Goal: Task Accomplishment & Management: Manage account settings

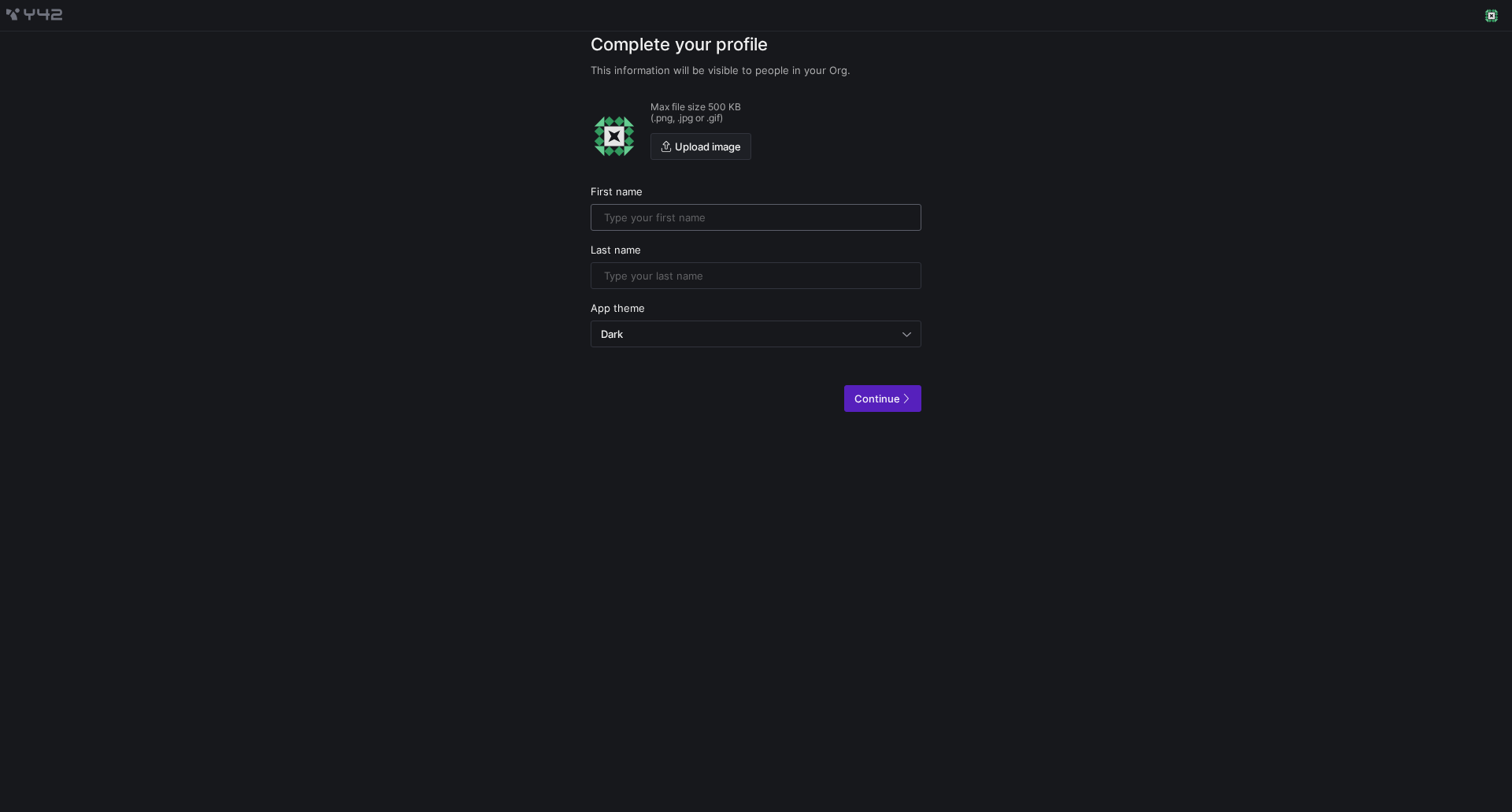
click at [751, 220] on input "text" at bounding box center [755, 217] width 304 height 13
click at [816, 214] on input "Zep" at bounding box center [755, 217] width 304 height 13
type input "Zephyr"
type input "[PERSON_NAME]"
click at [798, 324] on div "Dark" at bounding box center [755, 333] width 310 height 25
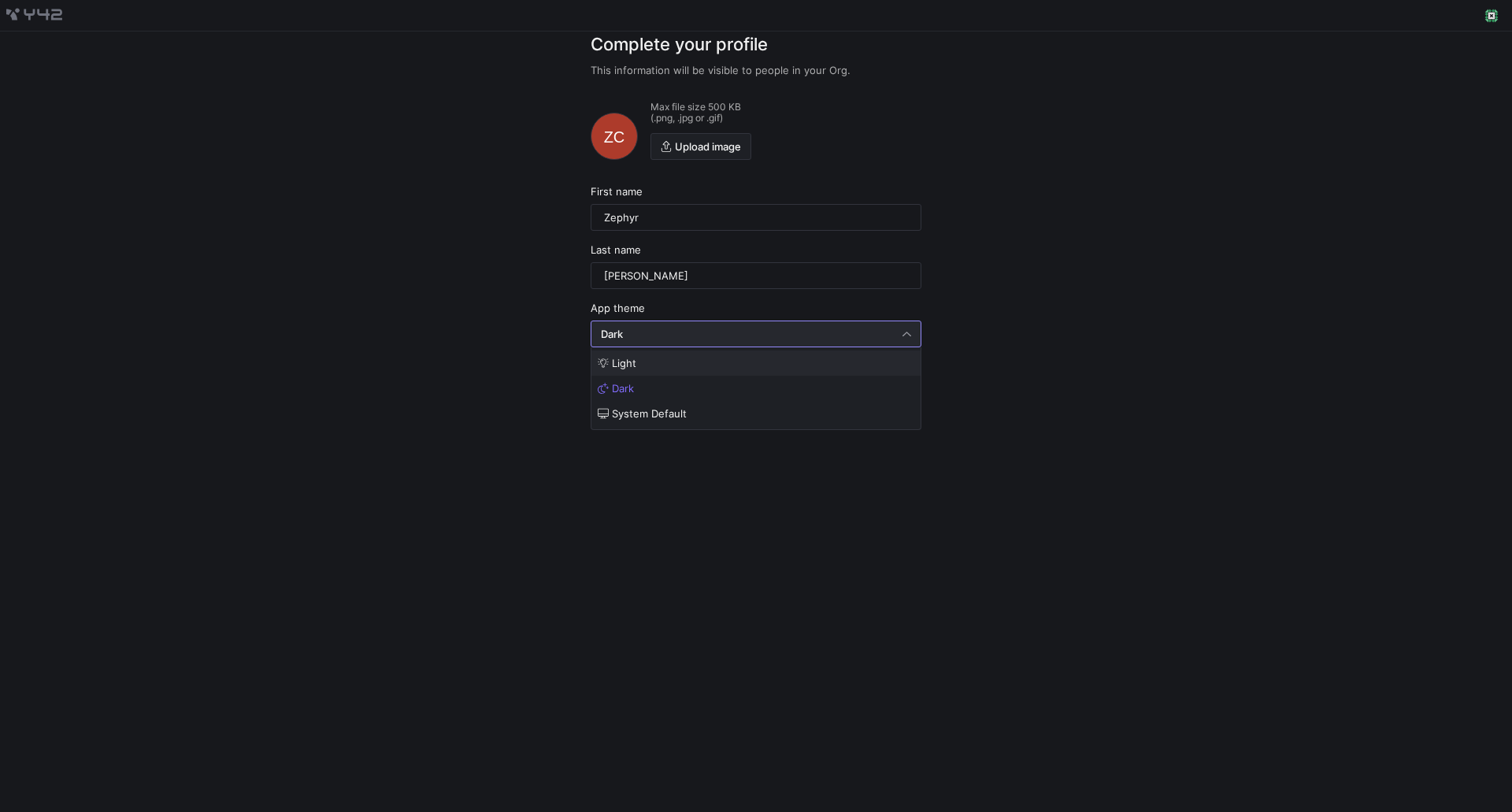
click at [822, 365] on span "Light" at bounding box center [756, 363] width 317 height 13
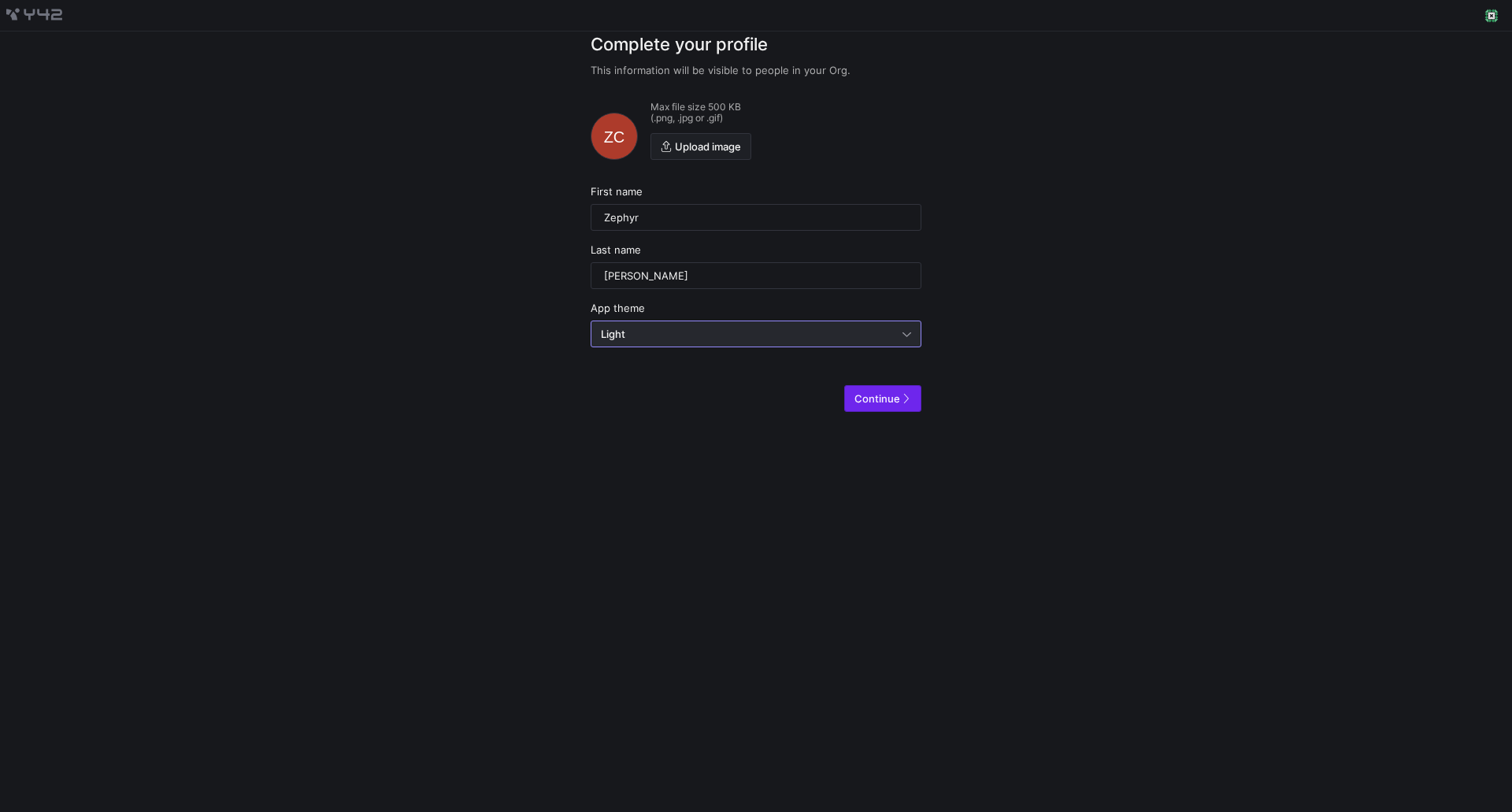
click at [883, 400] on span "Continue" at bounding box center [877, 399] width 45 height 13
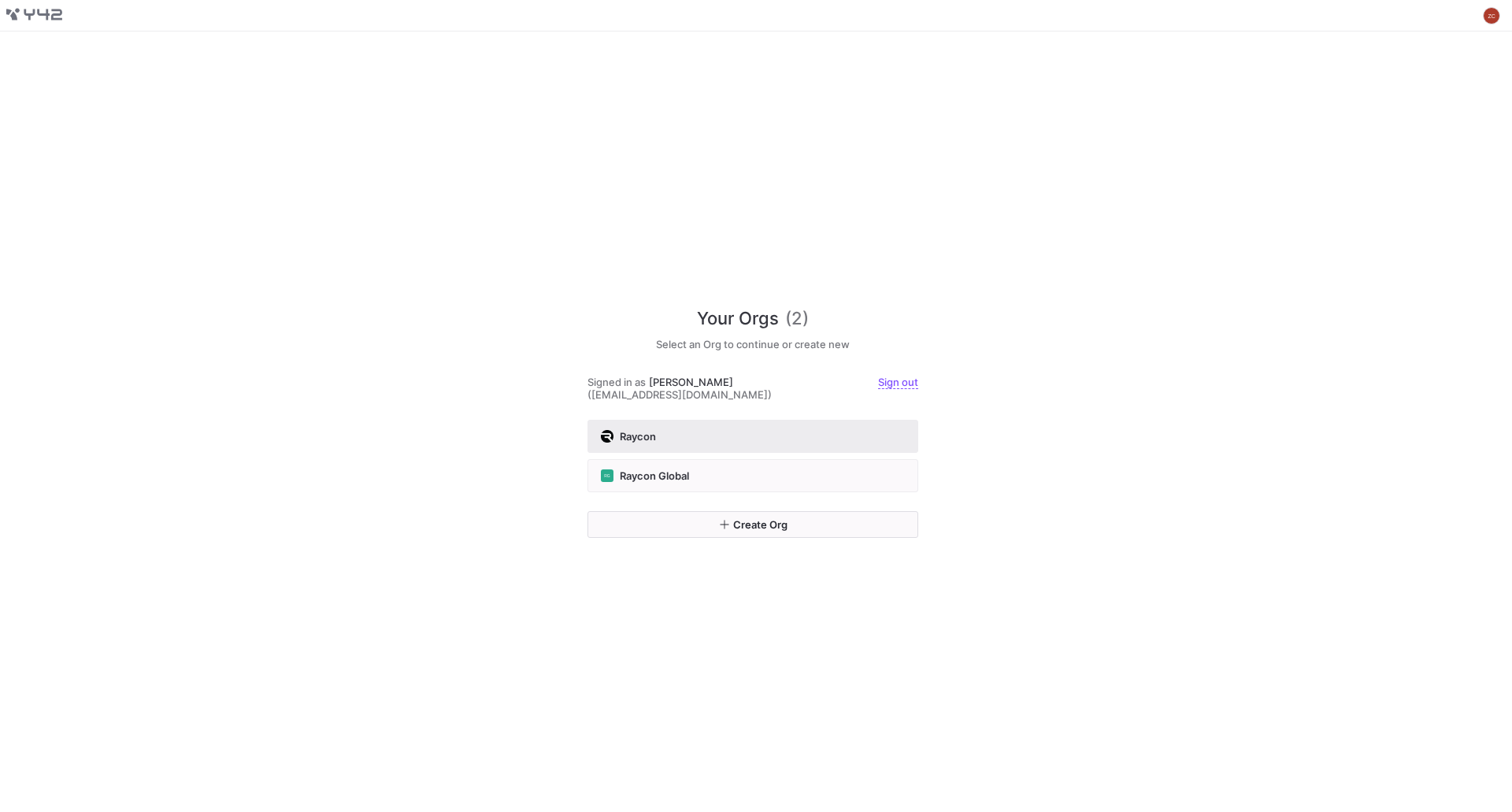
click at [761, 430] on div "Raycon" at bounding box center [752, 437] width 304 height 13
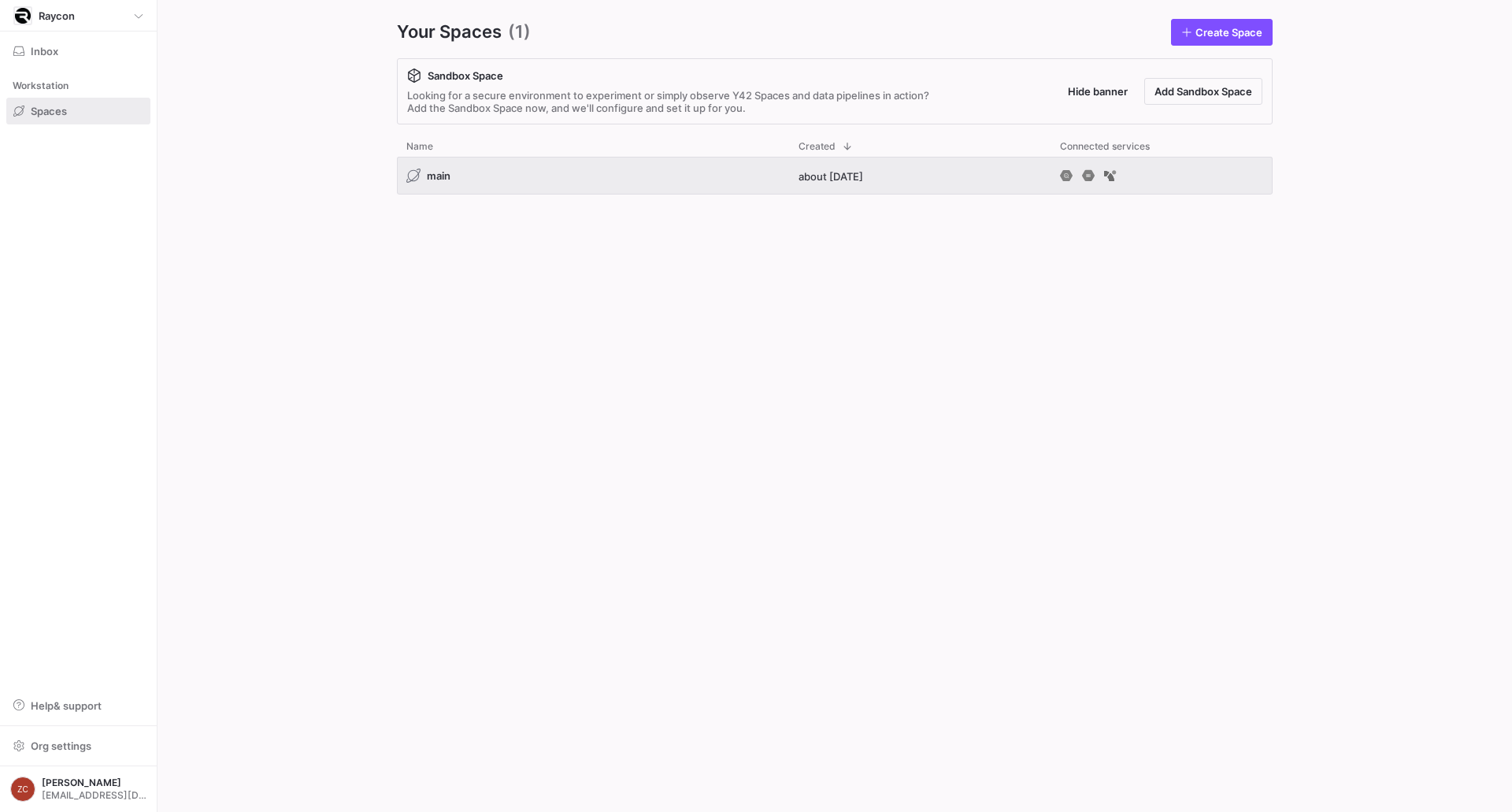
click at [761, 425] on div "main about [DATE]" at bounding box center [835, 471] width 876 height 630
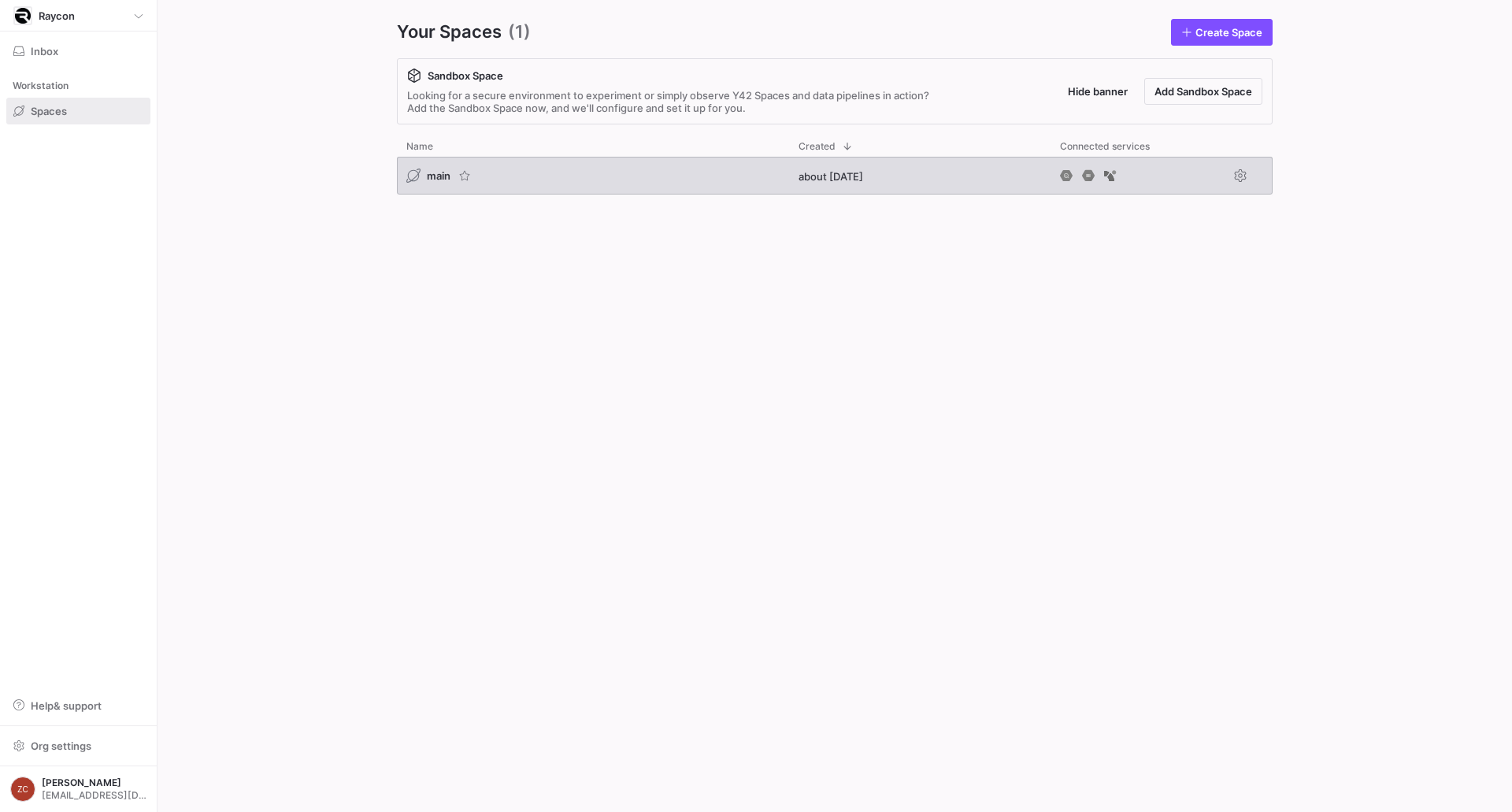
click at [664, 181] on div "main" at bounding box center [593, 175] width 392 height 38
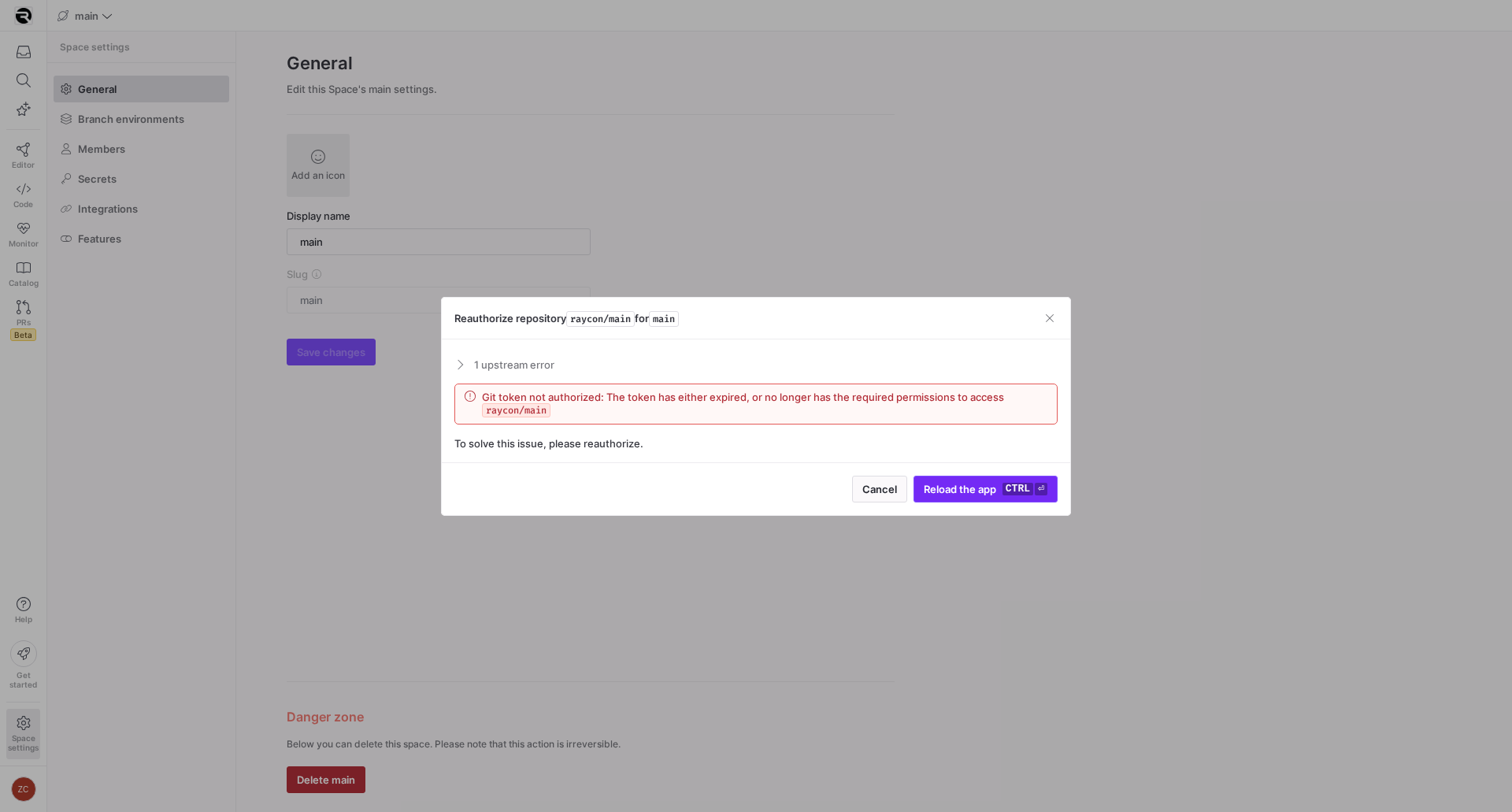
click at [980, 489] on span "Reload the app" at bounding box center [959, 489] width 72 height 13
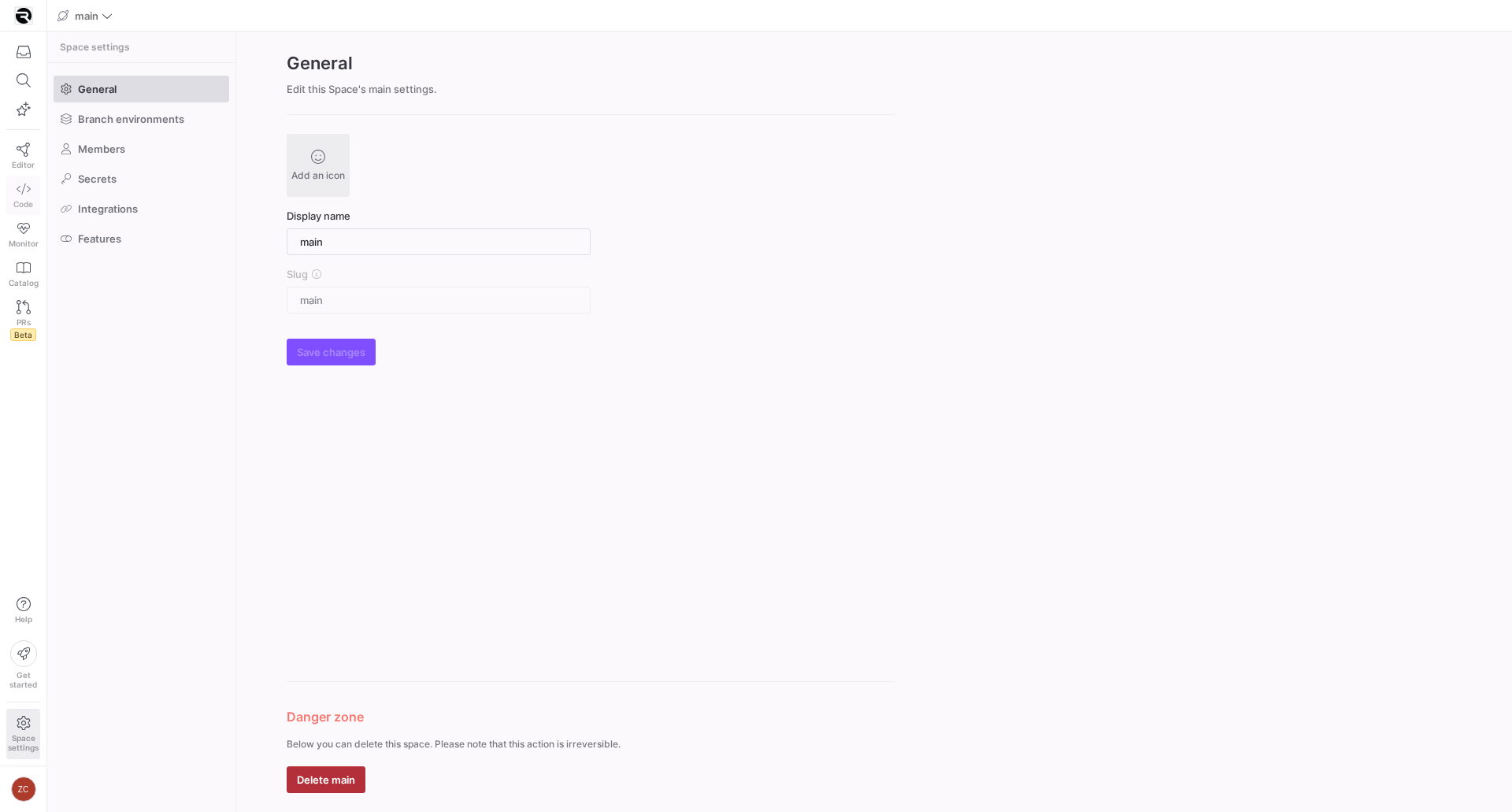
click at [36, 201] on link "Code" at bounding box center [23, 195] width 34 height 40
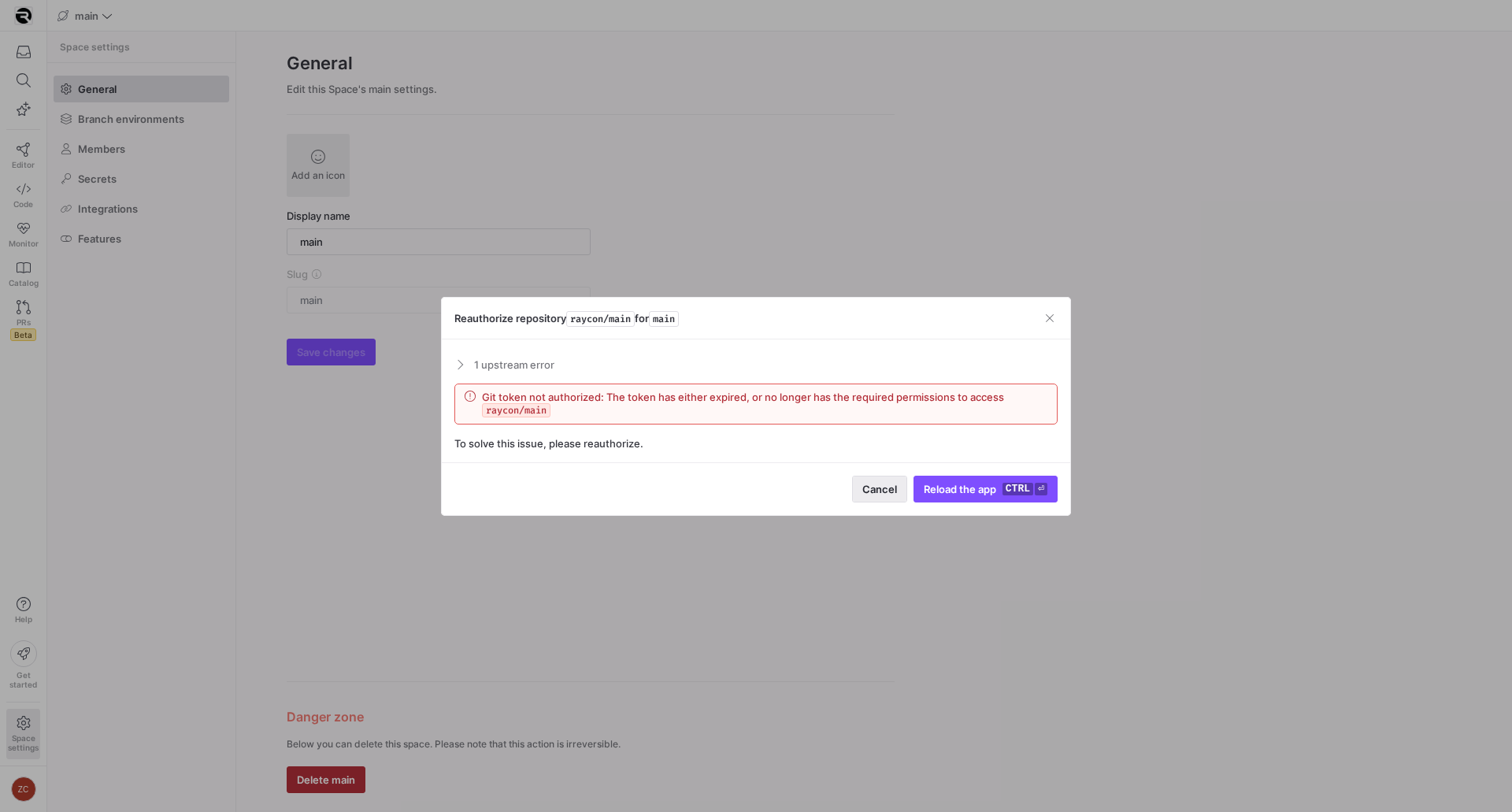
click at [861, 479] on span "button" at bounding box center [879, 489] width 53 height 25
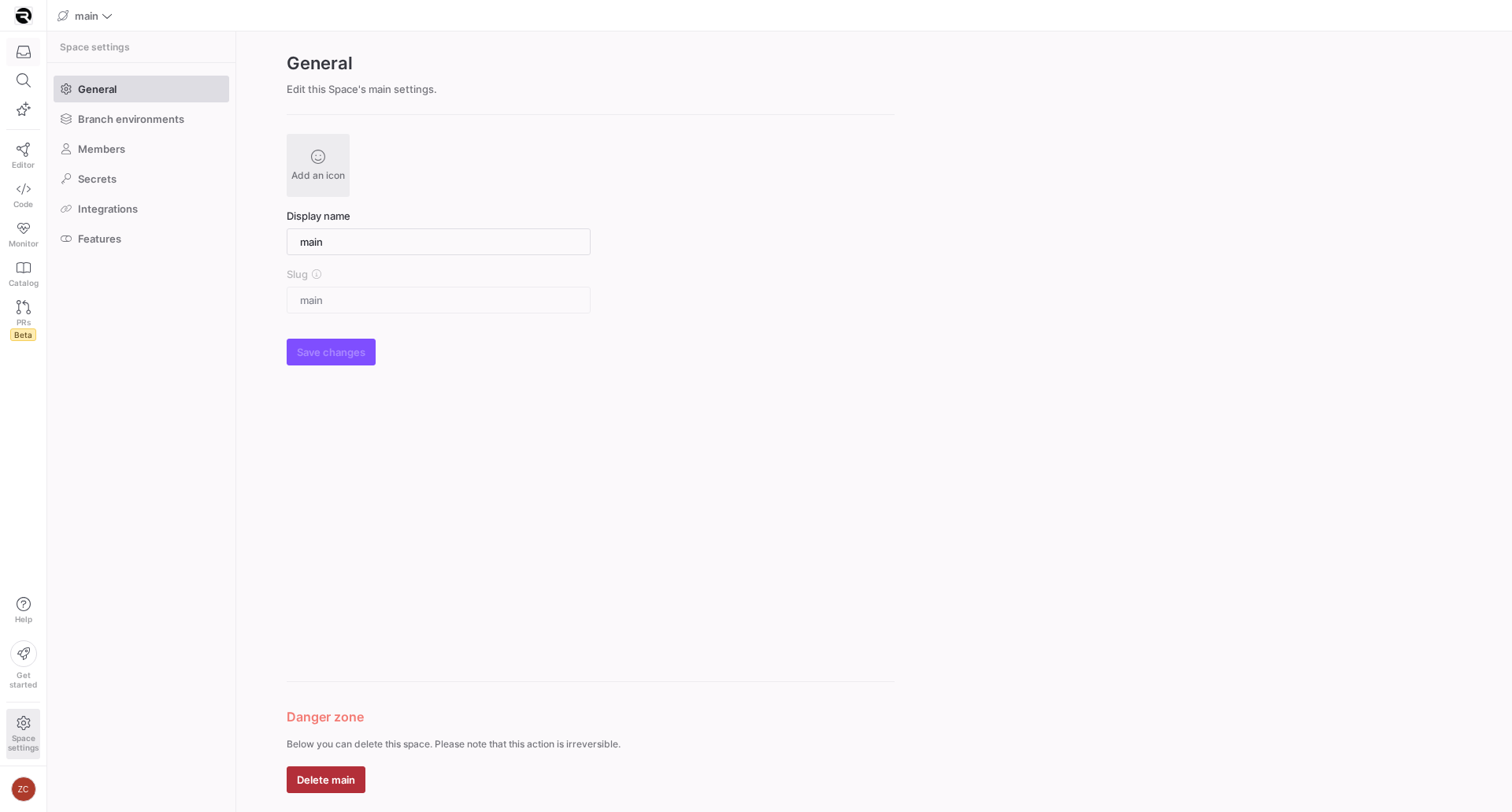
click at [19, 48] on icon "button" at bounding box center [23, 51] width 14 height 14
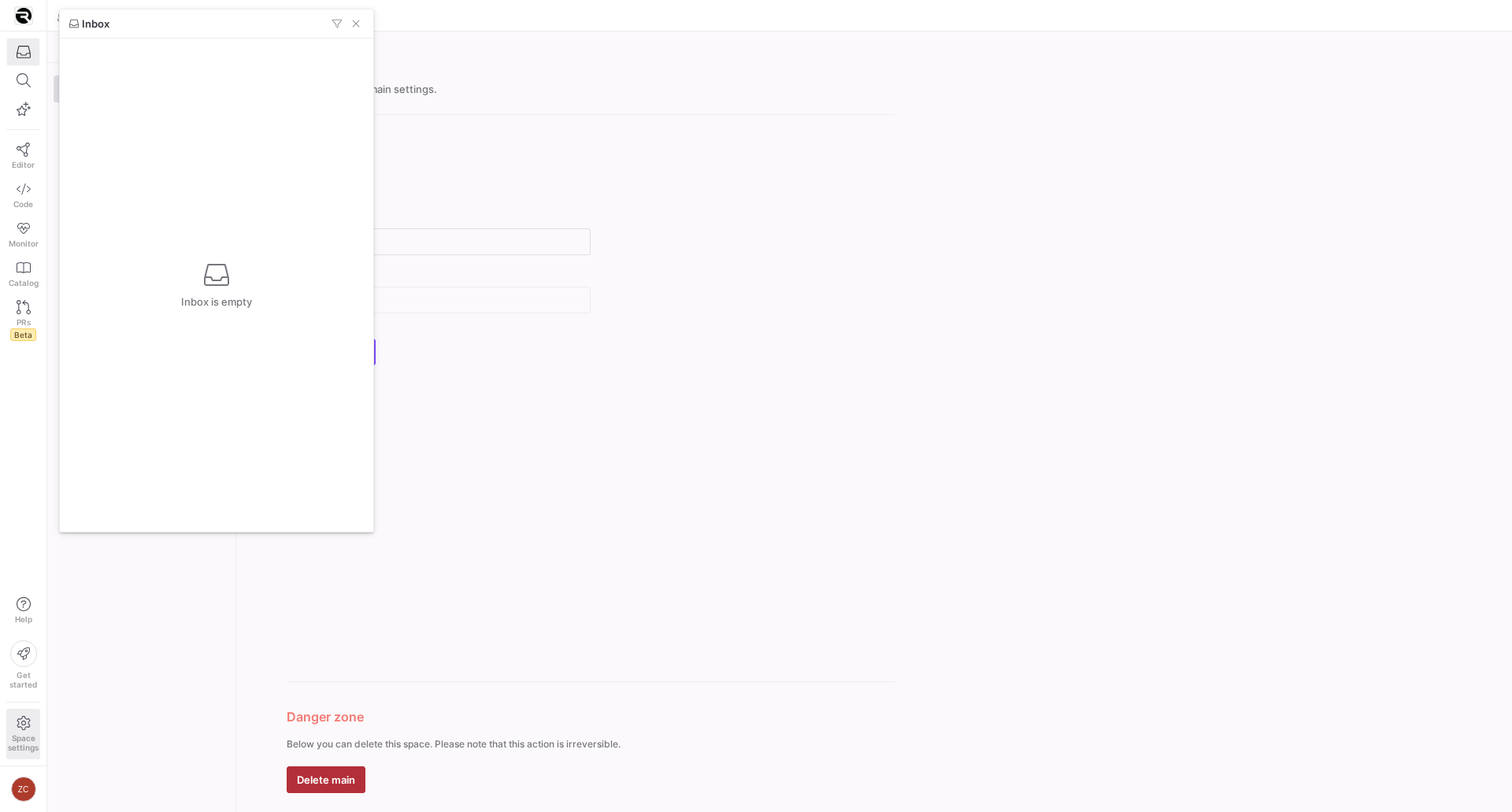
click at [19, 48] on div at bounding box center [756, 406] width 1512 height 812
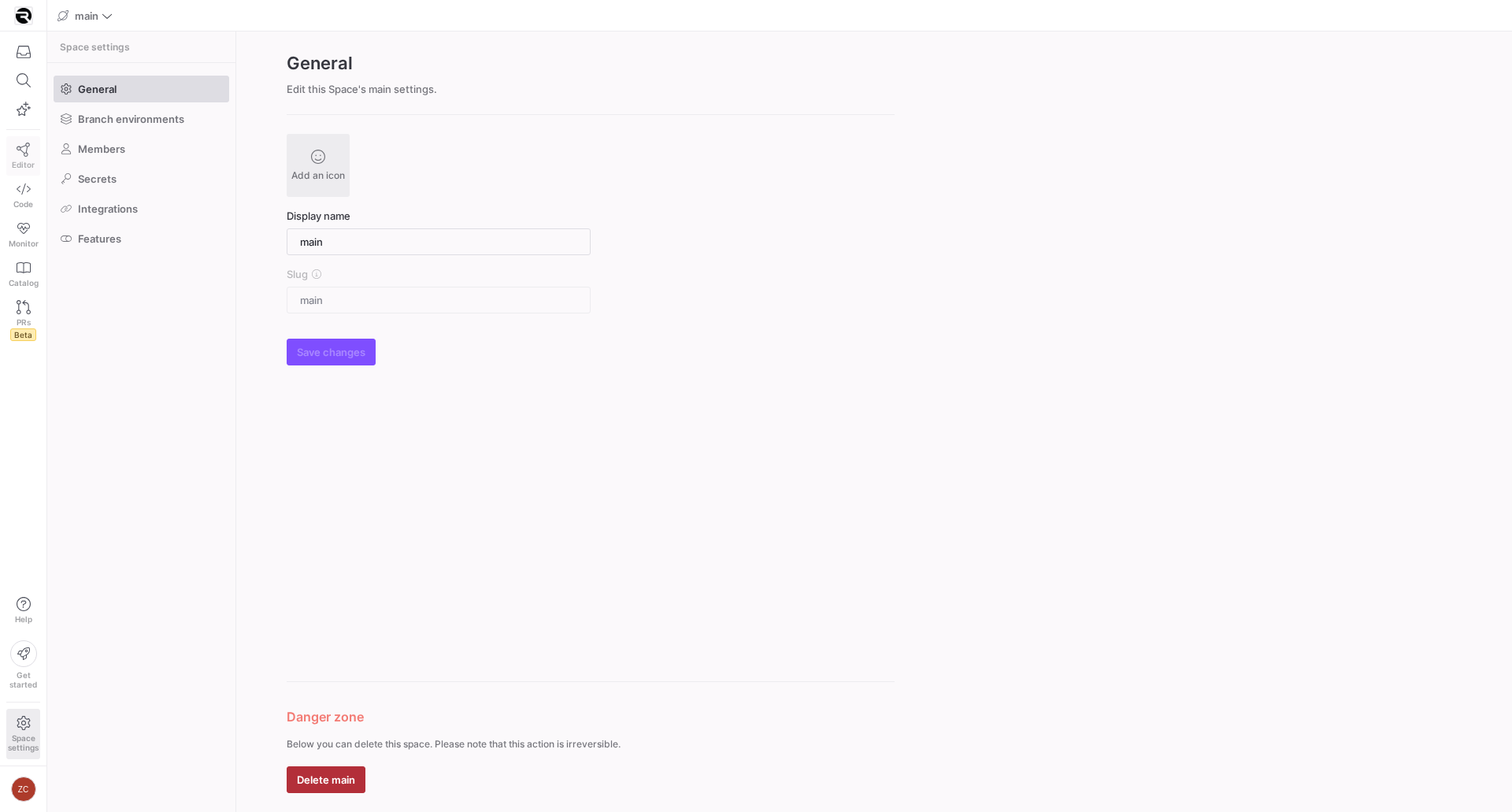
click at [23, 153] on icon at bounding box center [23, 149] width 14 height 14
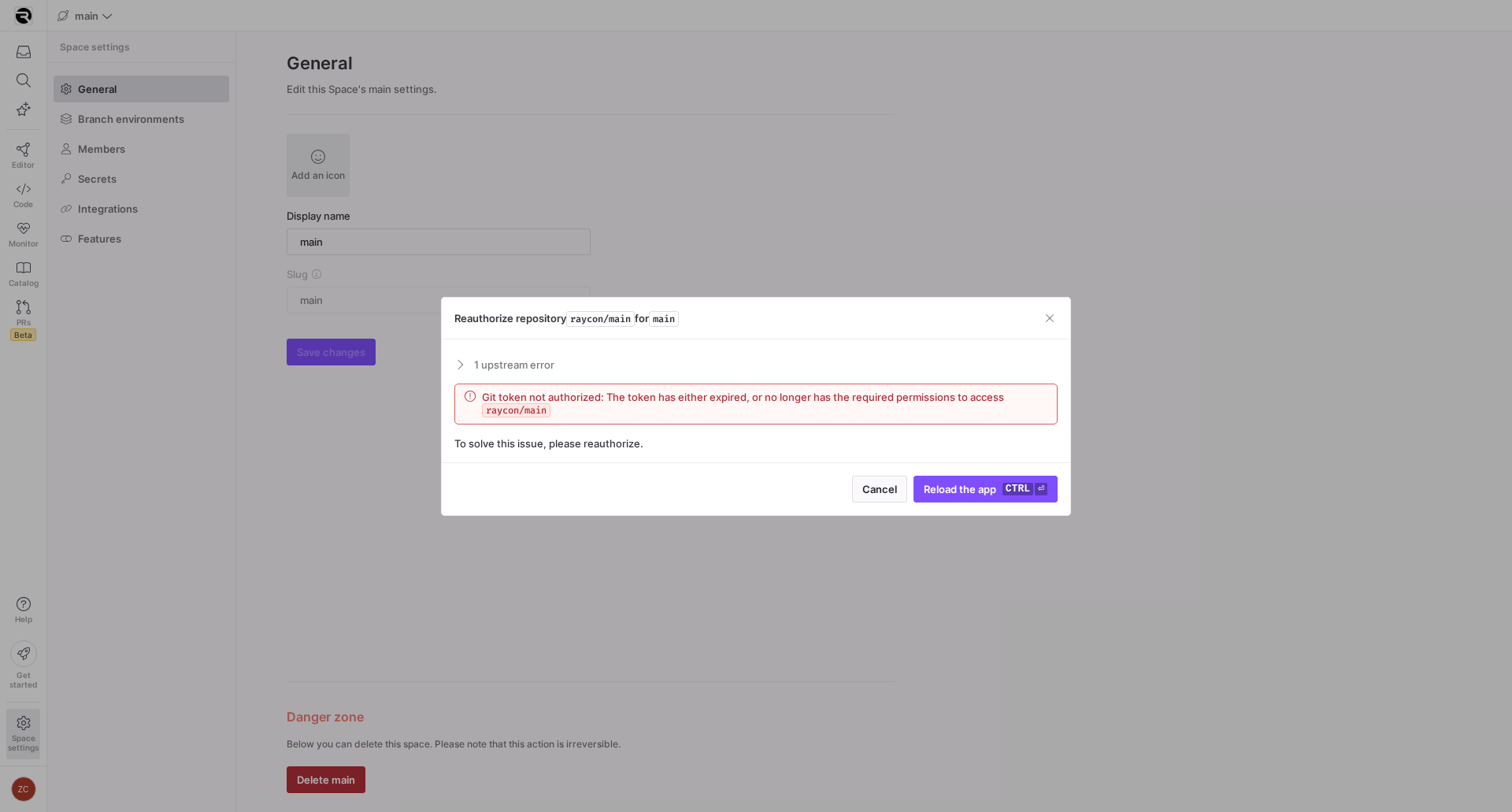
click at [1049, 309] on div "Reauthorize repository raycon/main for main" at bounding box center [755, 318] width 628 height 41
click at [1053, 314] on span "button" at bounding box center [1049, 318] width 15 height 15
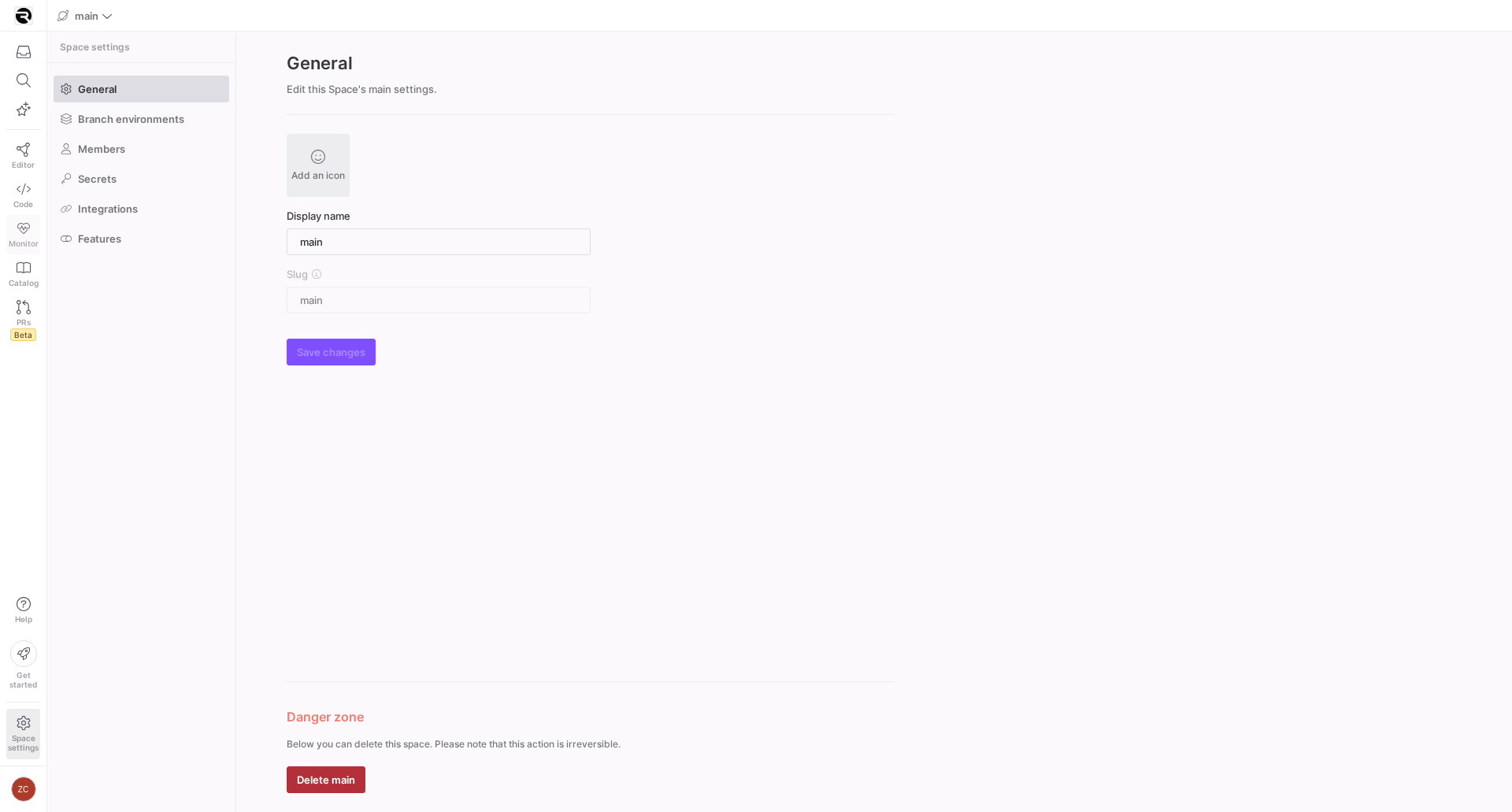
click at [32, 237] on link "Monitor" at bounding box center [23, 234] width 34 height 40
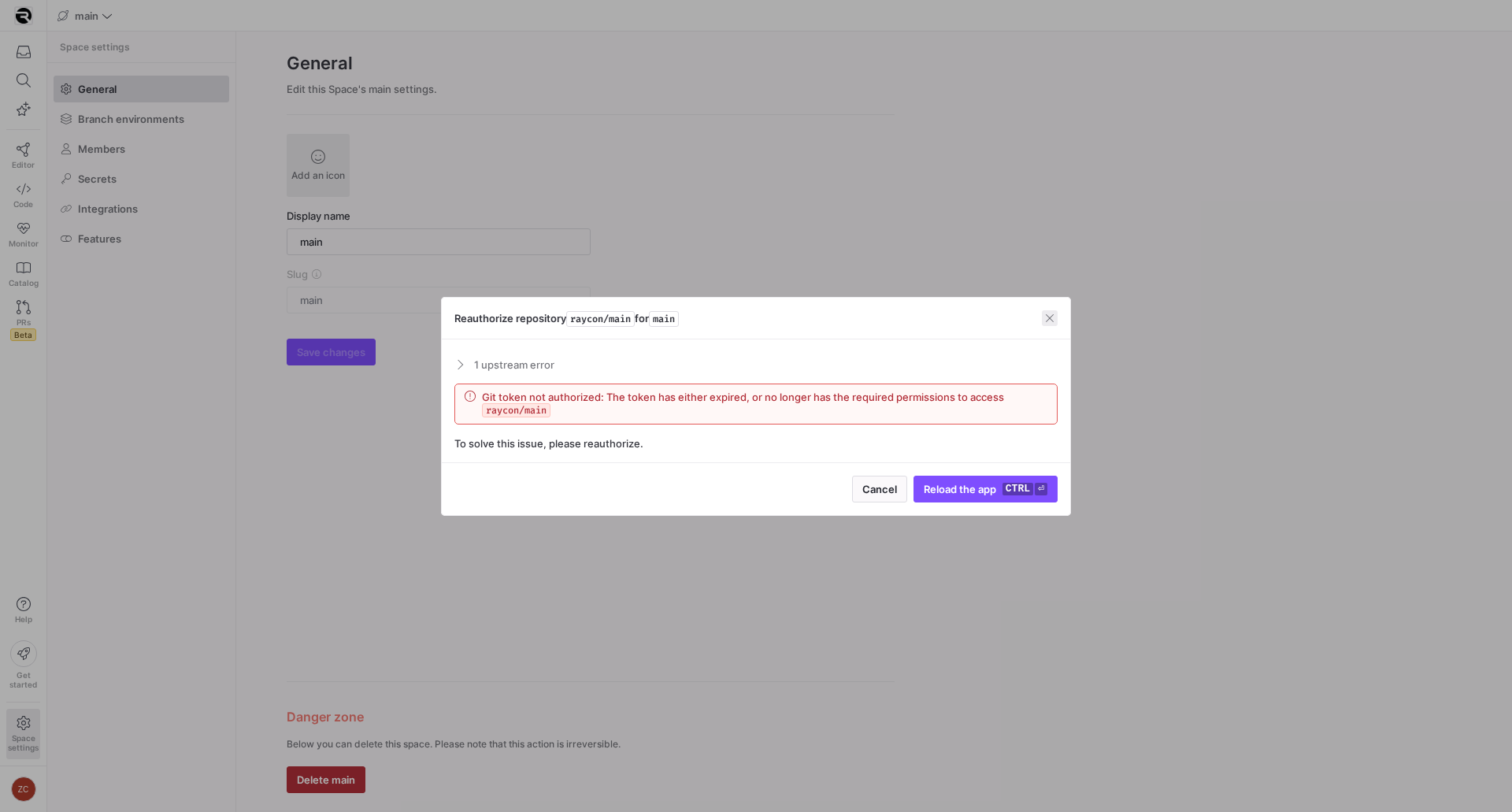
click at [1057, 323] on span "button" at bounding box center [1049, 318] width 15 height 15
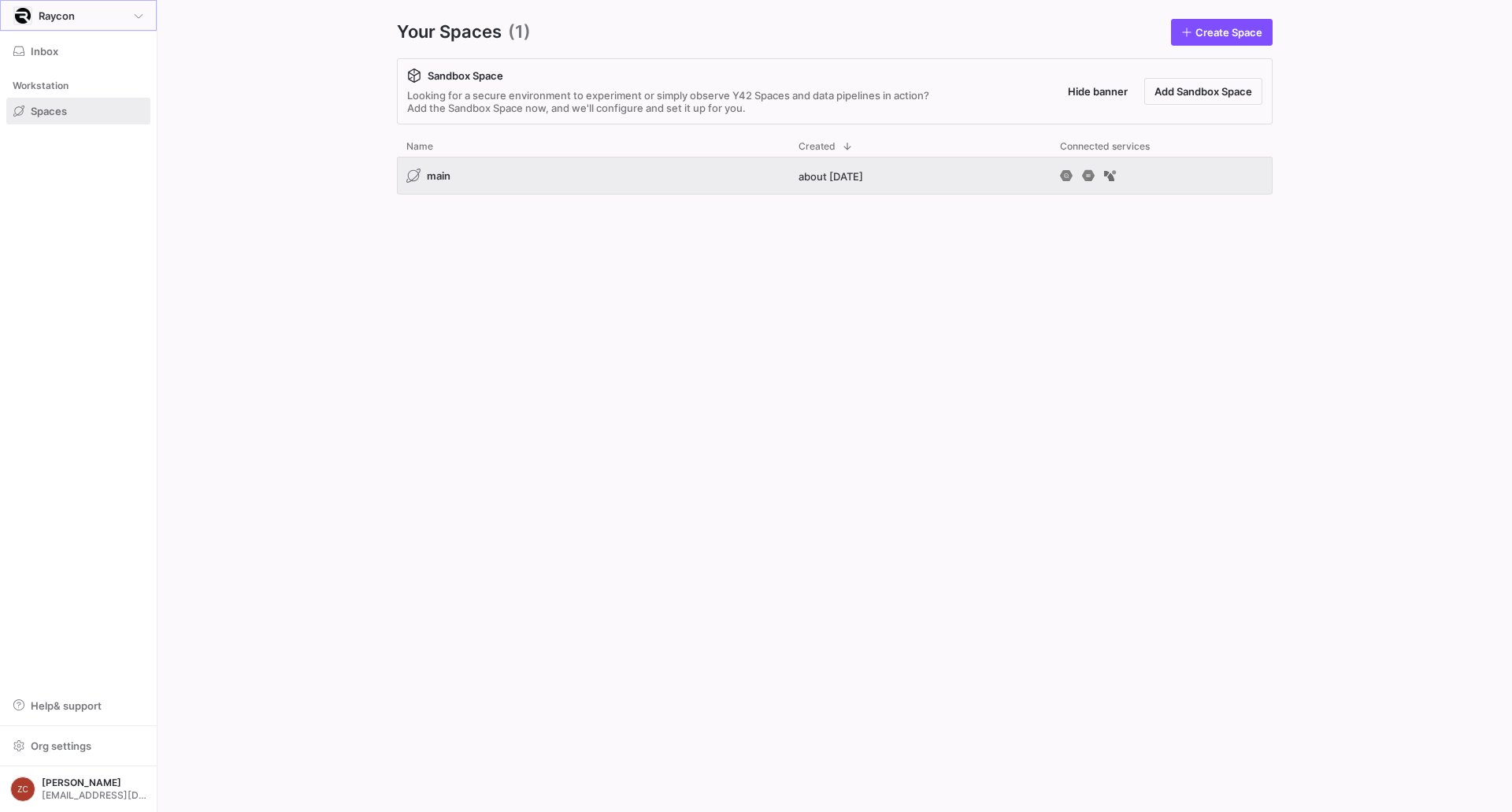
click at [100, 19] on div "Raycon" at bounding box center [79, 15] width 130 height 19
click at [113, 113] on div "RG Raycon Global" at bounding box center [79, 113] width 137 height 13
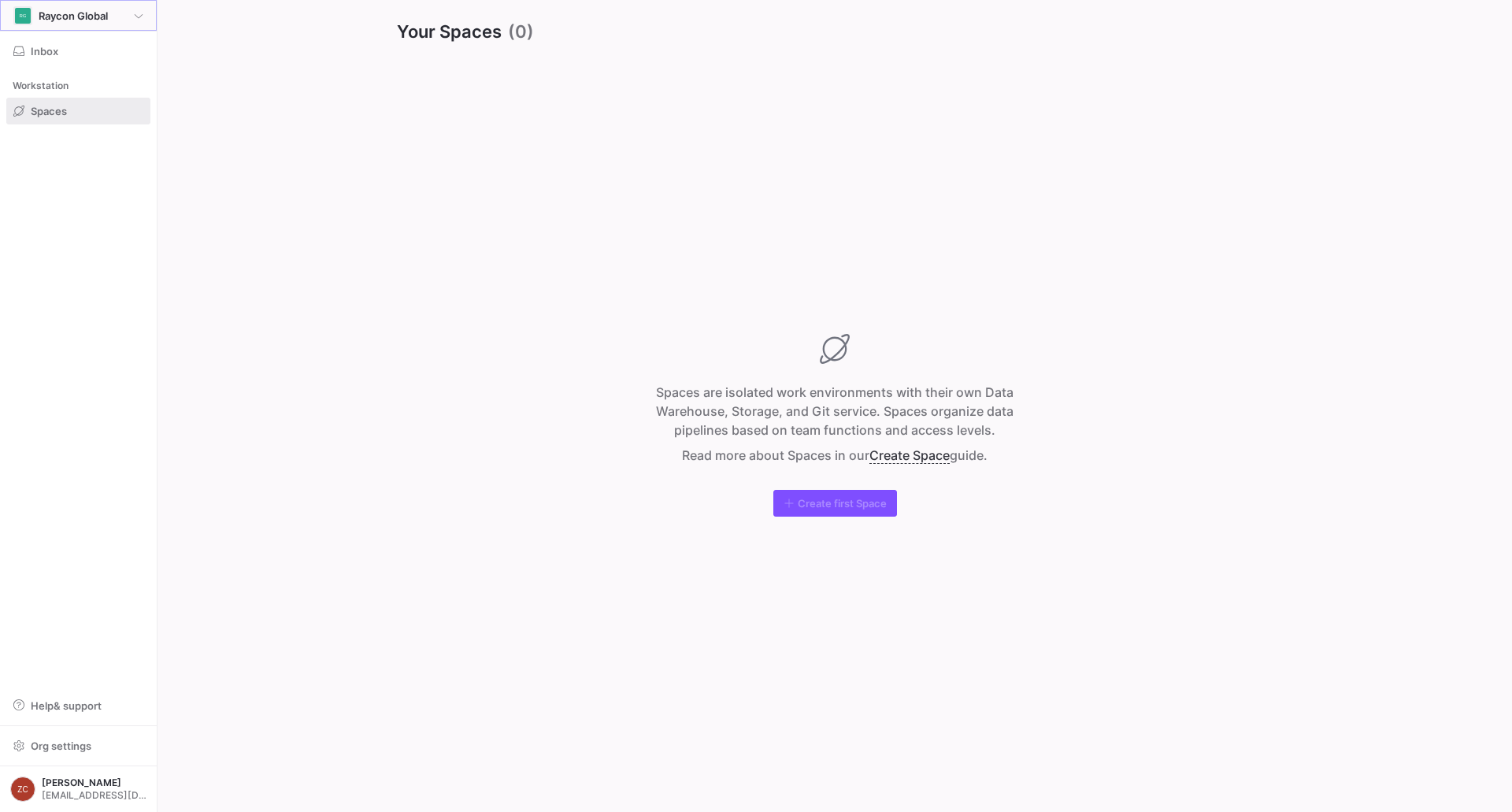
click at [73, 20] on span "Raycon Global" at bounding box center [74, 16] width 70 height 13
click at [111, 73] on div at bounding box center [86, 61] width 123 height 25
click at [118, 82] on div "Raycon" at bounding box center [79, 88] width 137 height 13
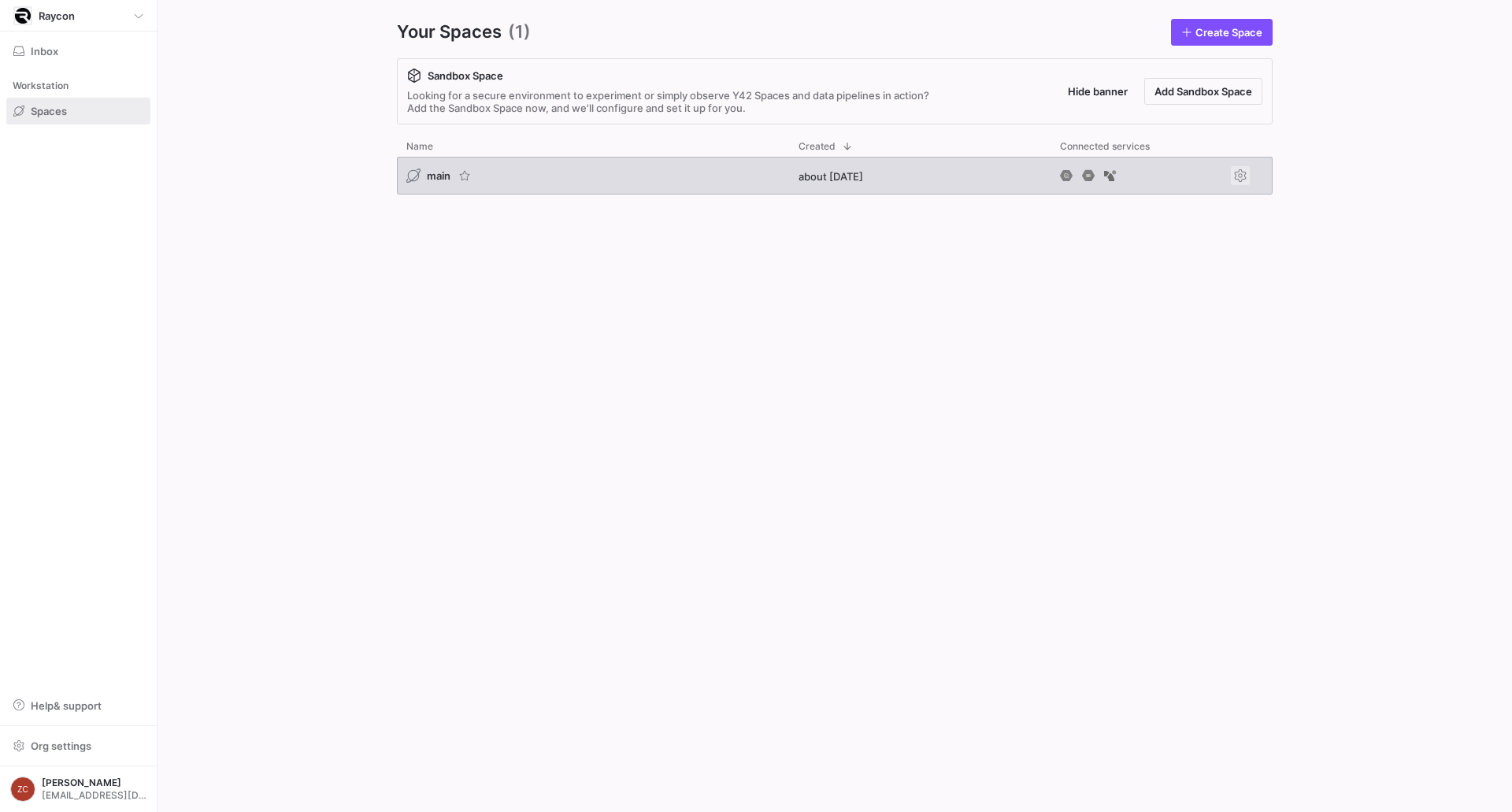
click at [1241, 170] on span "Press SPACE to select this row." at bounding box center [1240, 175] width 19 height 19
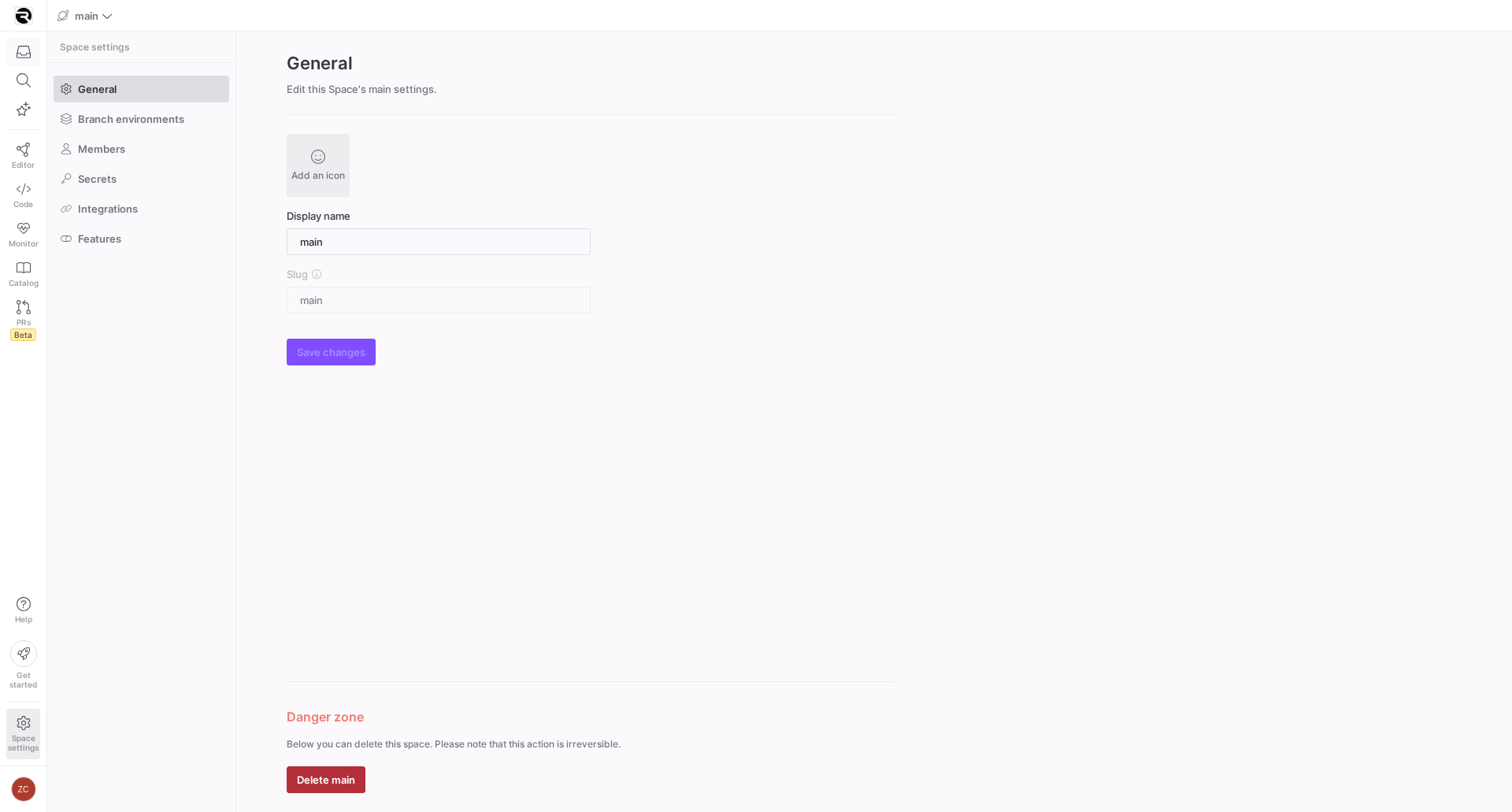
click at [30, 47] on icon "button" at bounding box center [23, 51] width 14 height 14
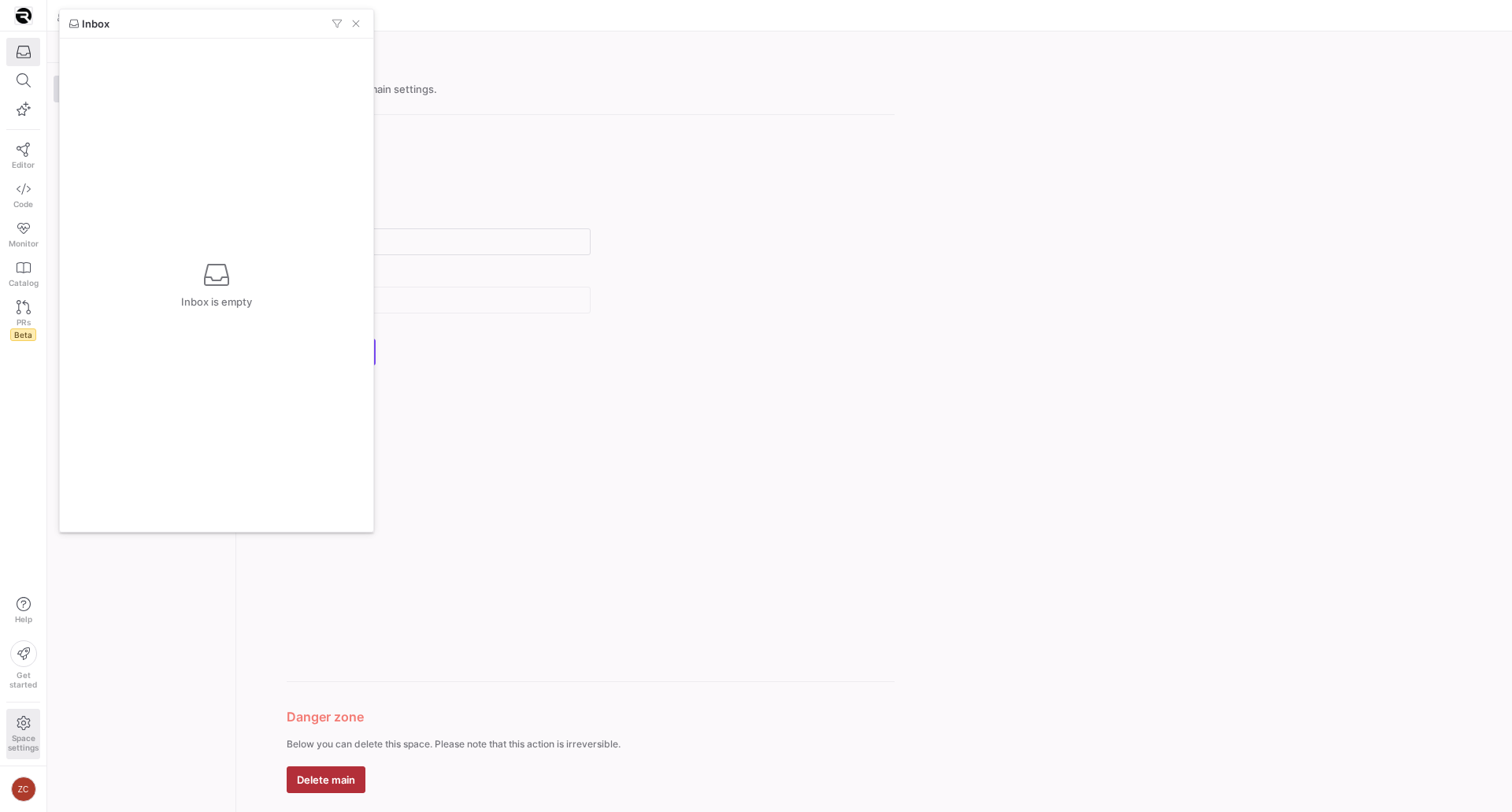
click at [8, 181] on div at bounding box center [756, 406] width 1512 height 812
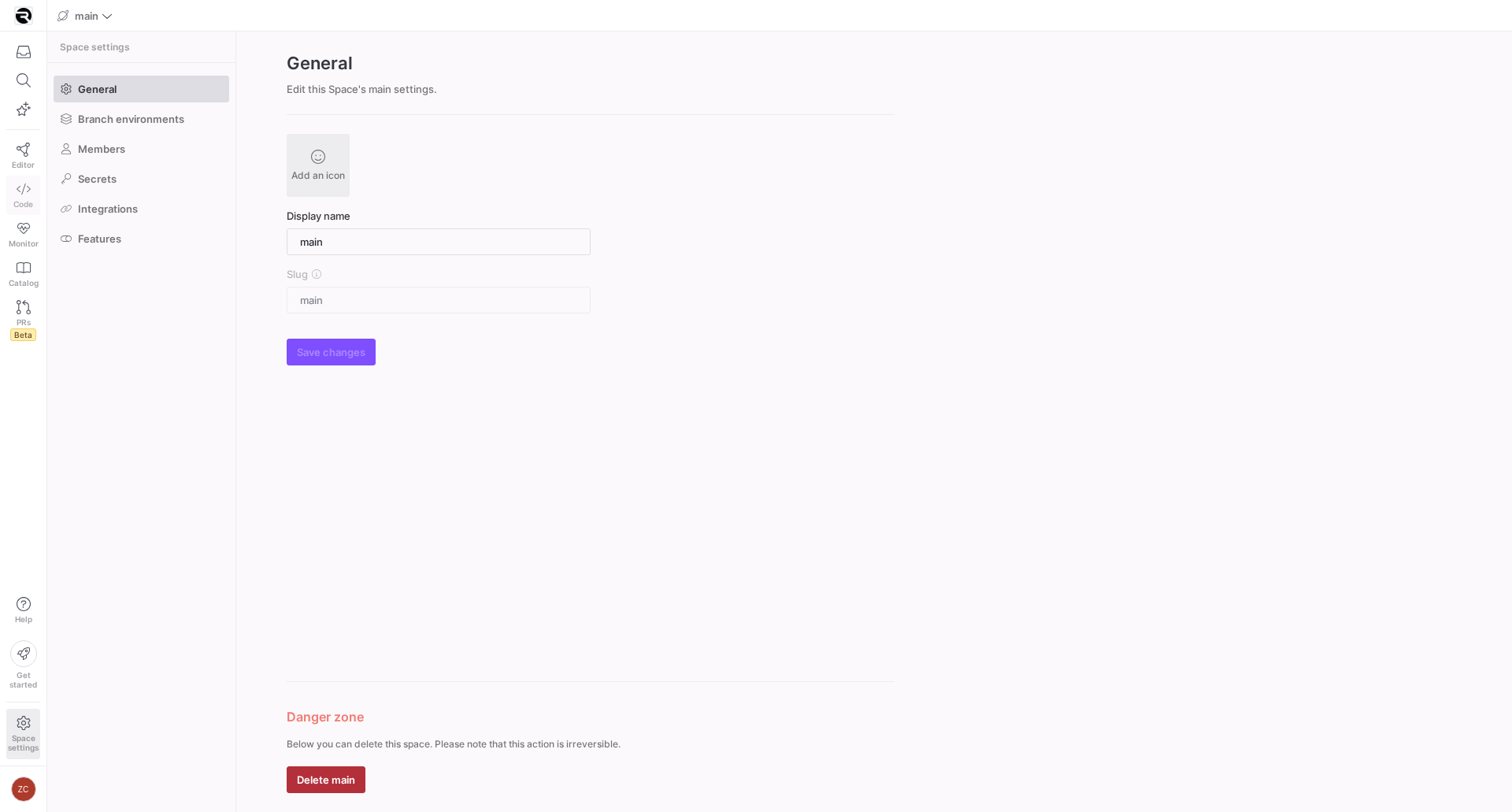
click at [20, 193] on icon at bounding box center [23, 188] width 14 height 14
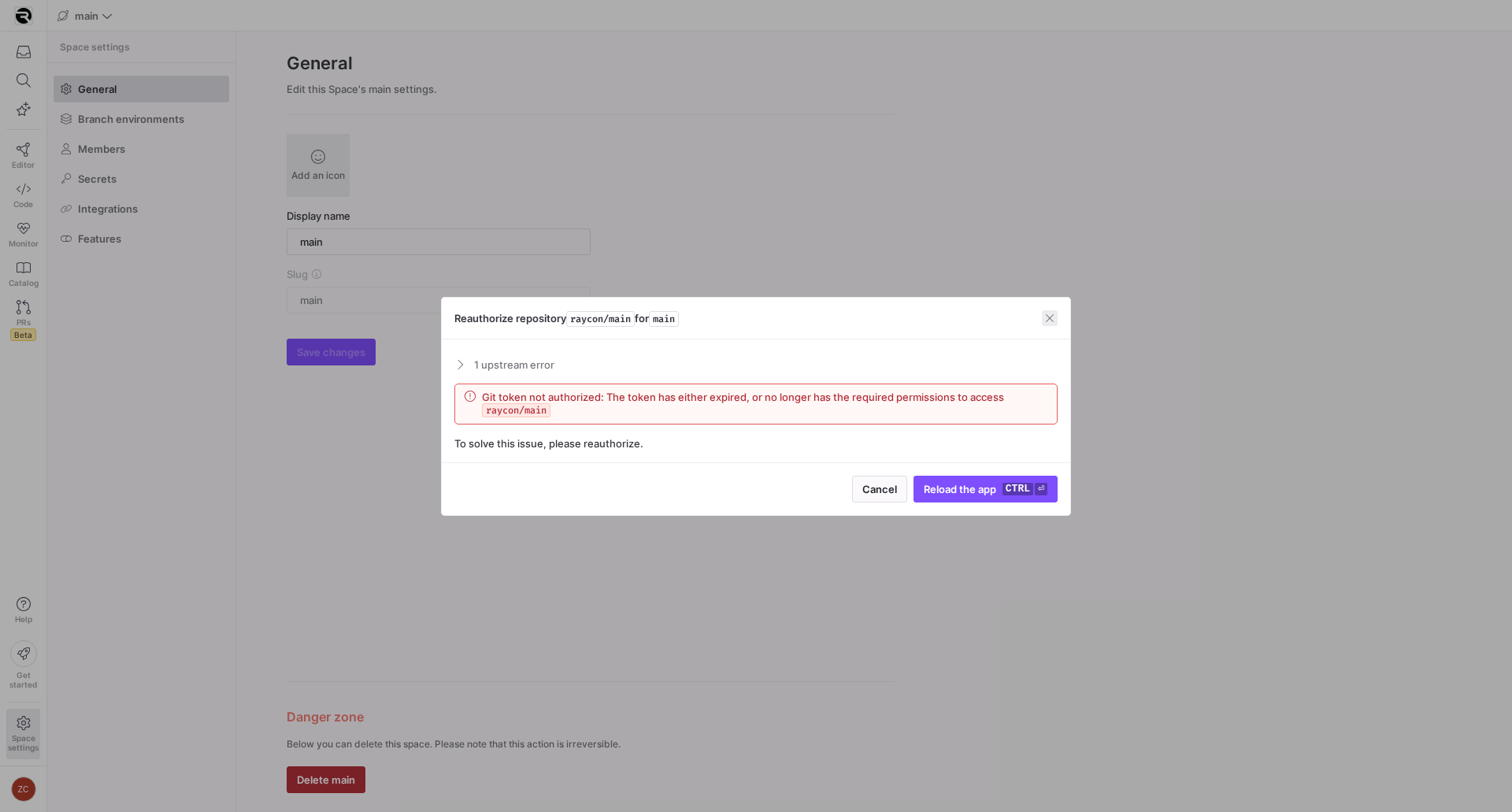
click at [1043, 322] on span "button" at bounding box center [1049, 318] width 15 height 15
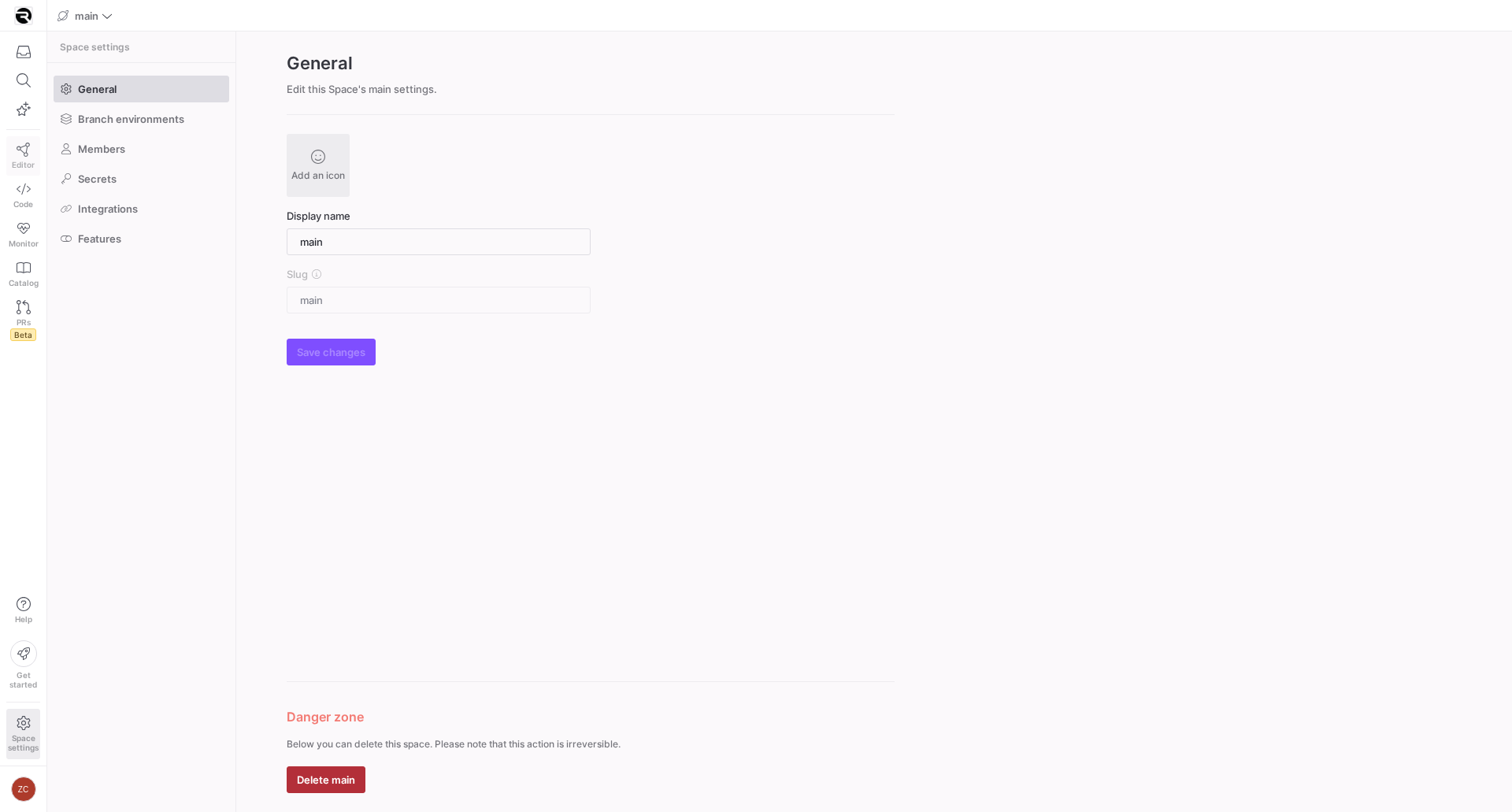
click at [23, 153] on icon at bounding box center [23, 149] width 14 height 14
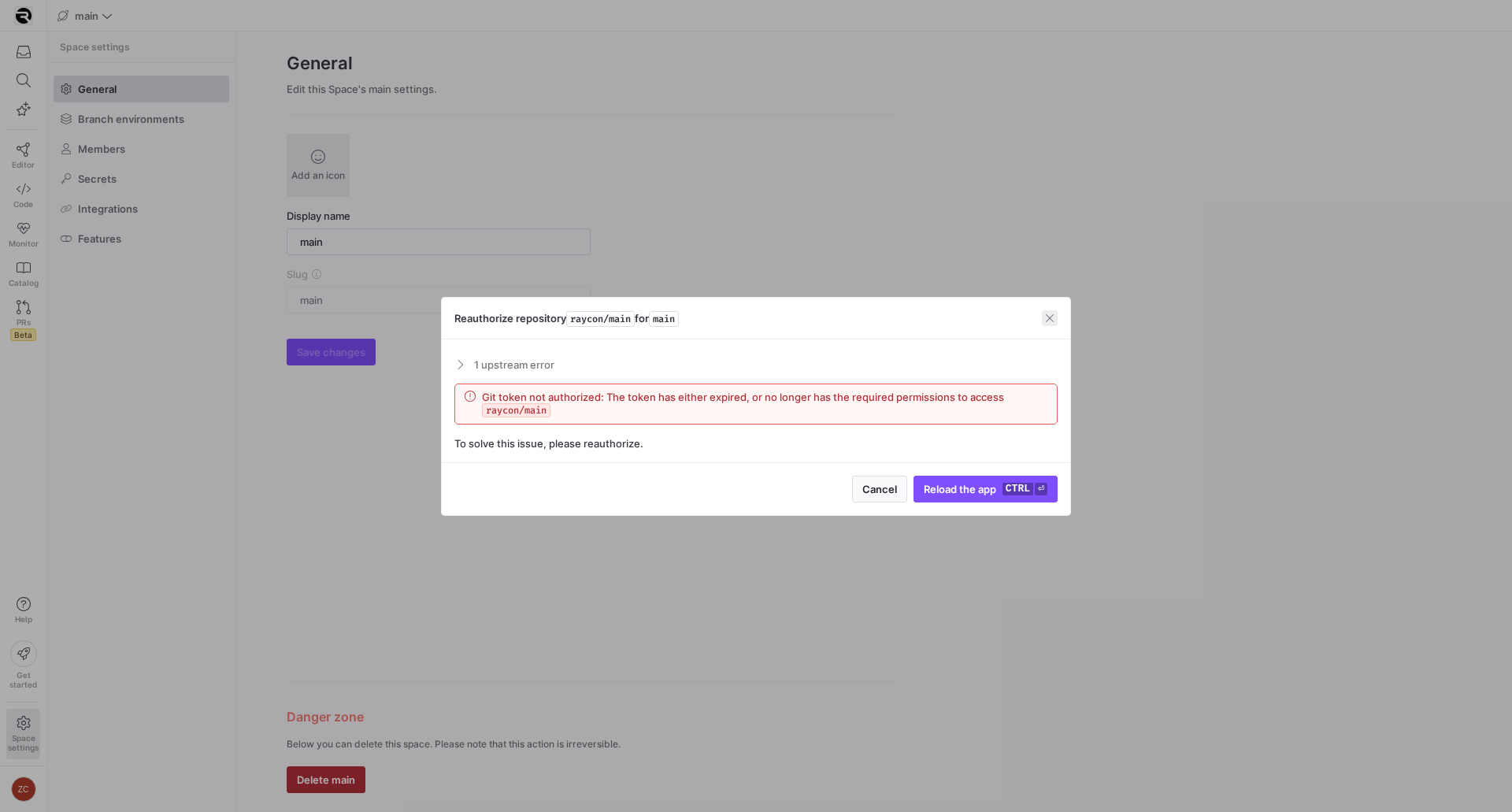
click at [1049, 314] on span "button" at bounding box center [1049, 318] width 15 height 15
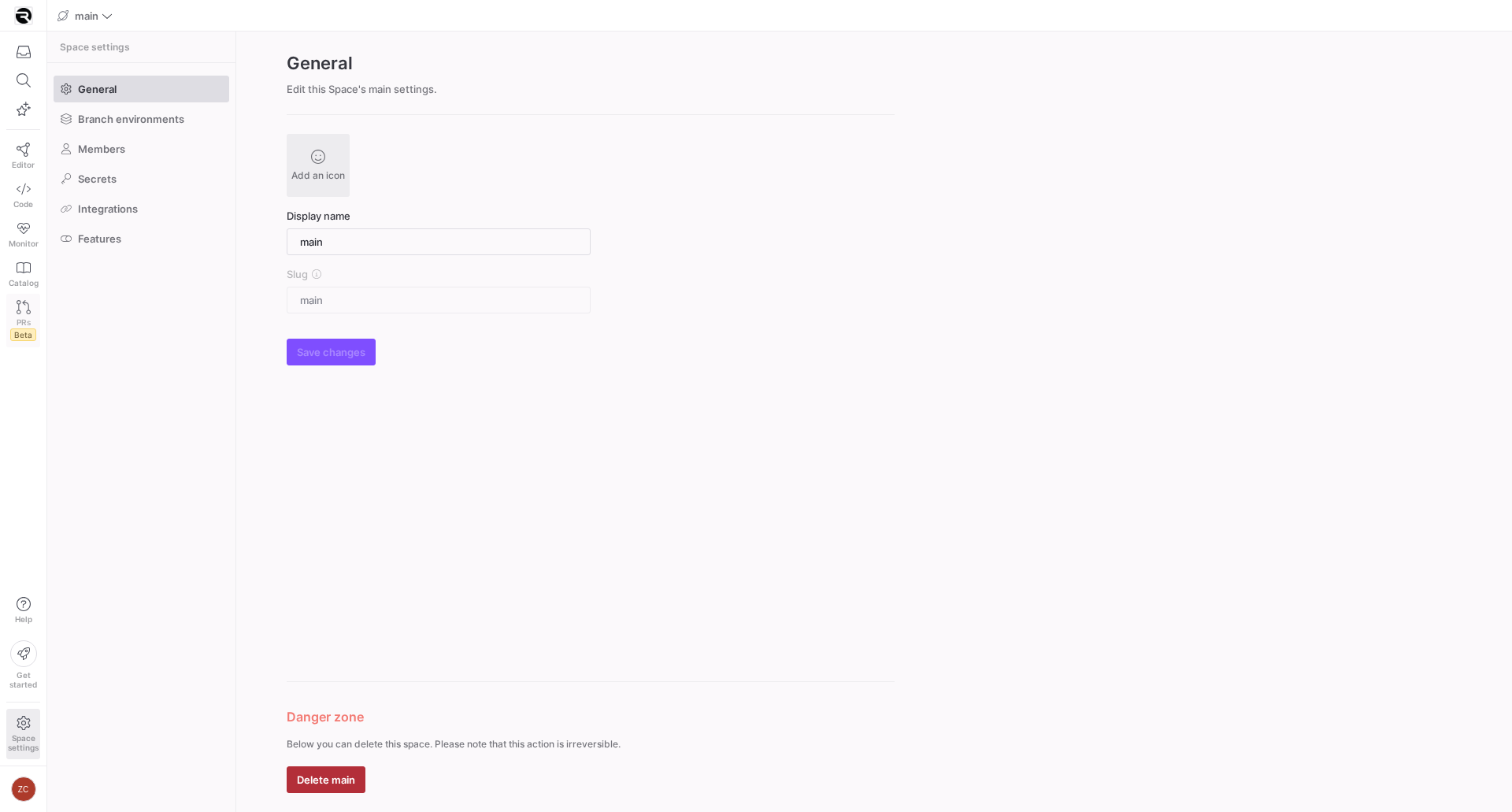
click at [24, 305] on icon at bounding box center [23, 306] width 14 height 14
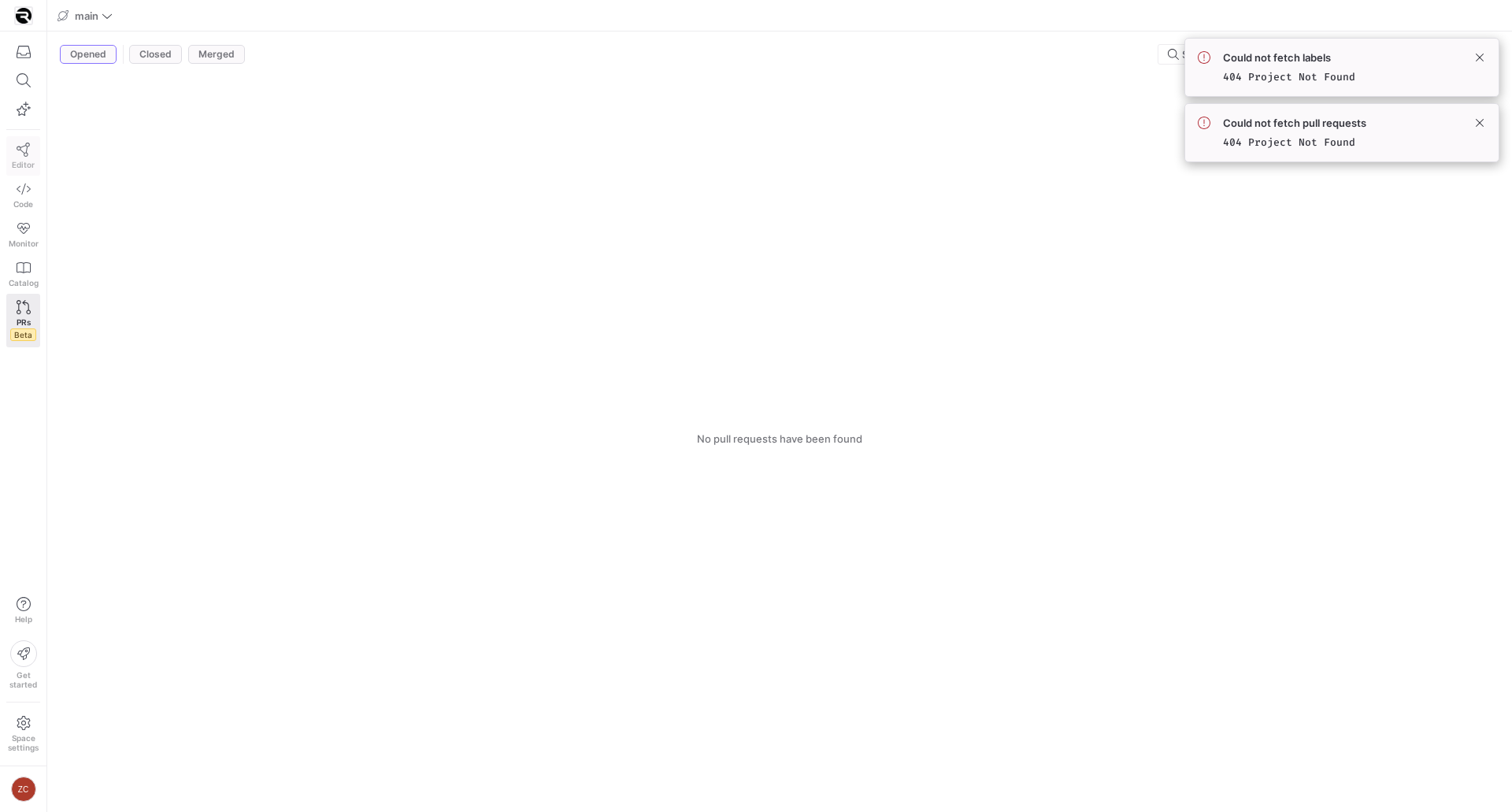
click at [23, 146] on icon at bounding box center [23, 149] width 14 height 14
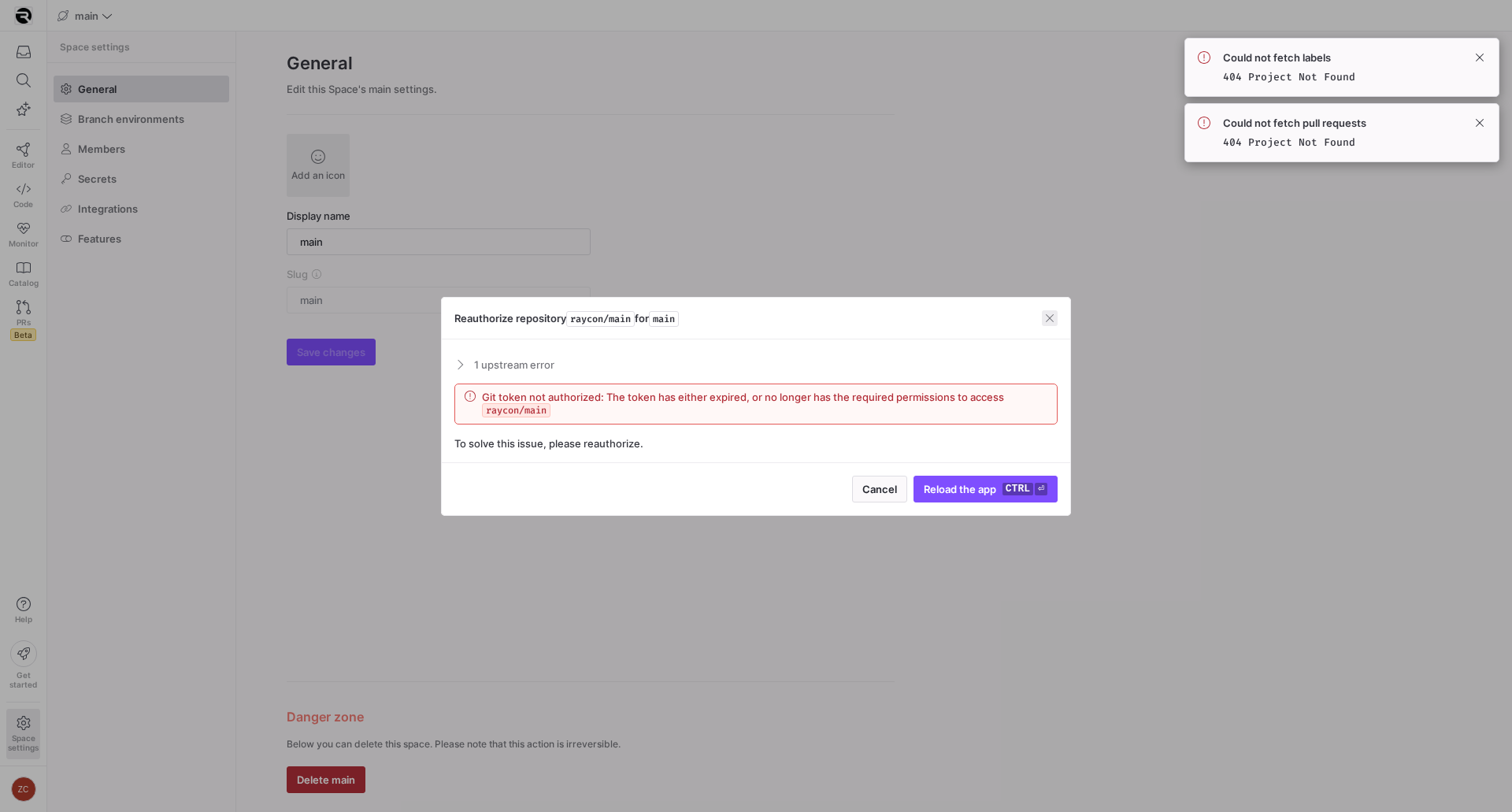
click at [1042, 316] on span "button" at bounding box center [1049, 318] width 15 height 15
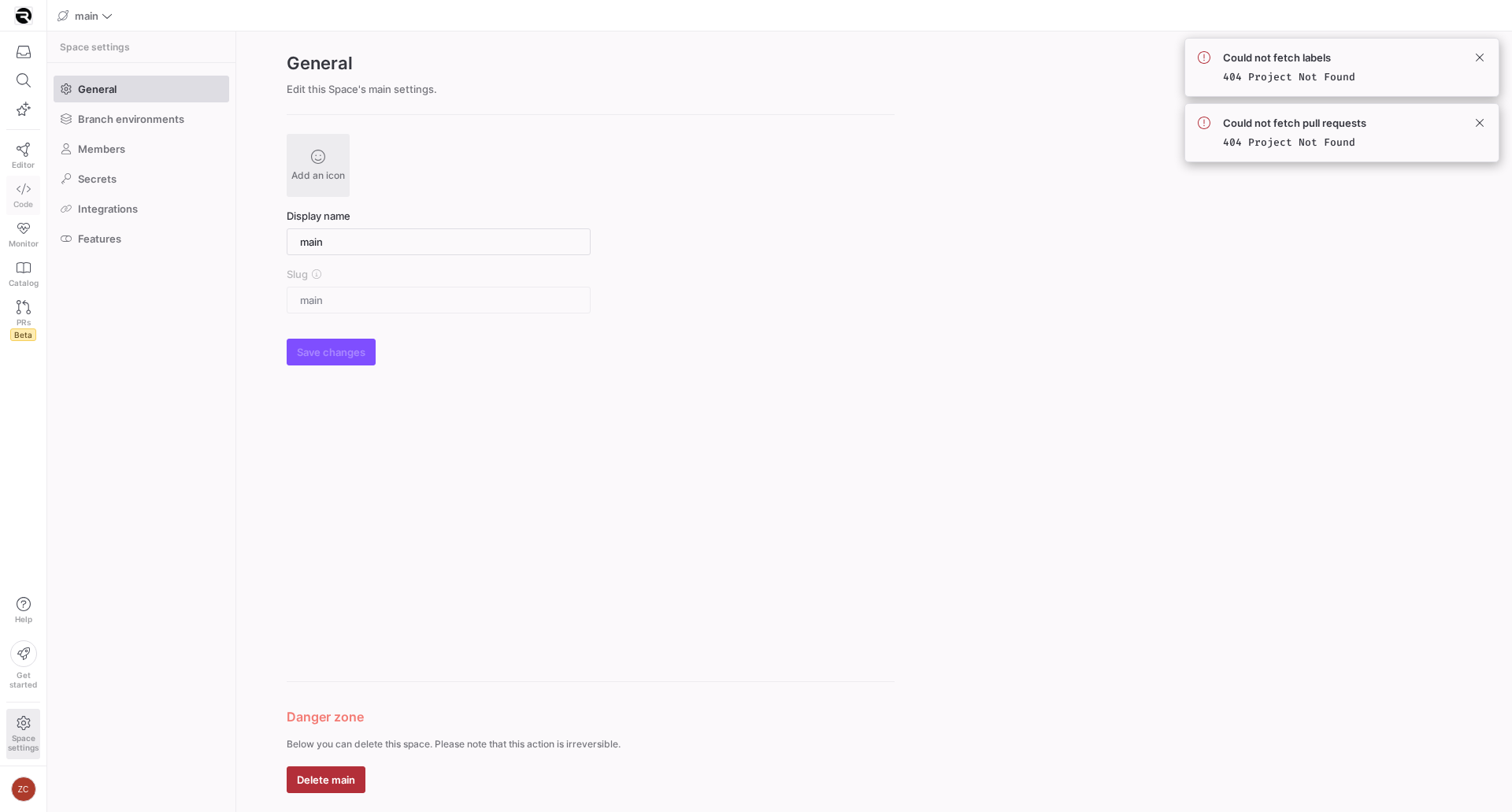
click at [26, 206] on span "Code" at bounding box center [23, 204] width 19 height 10
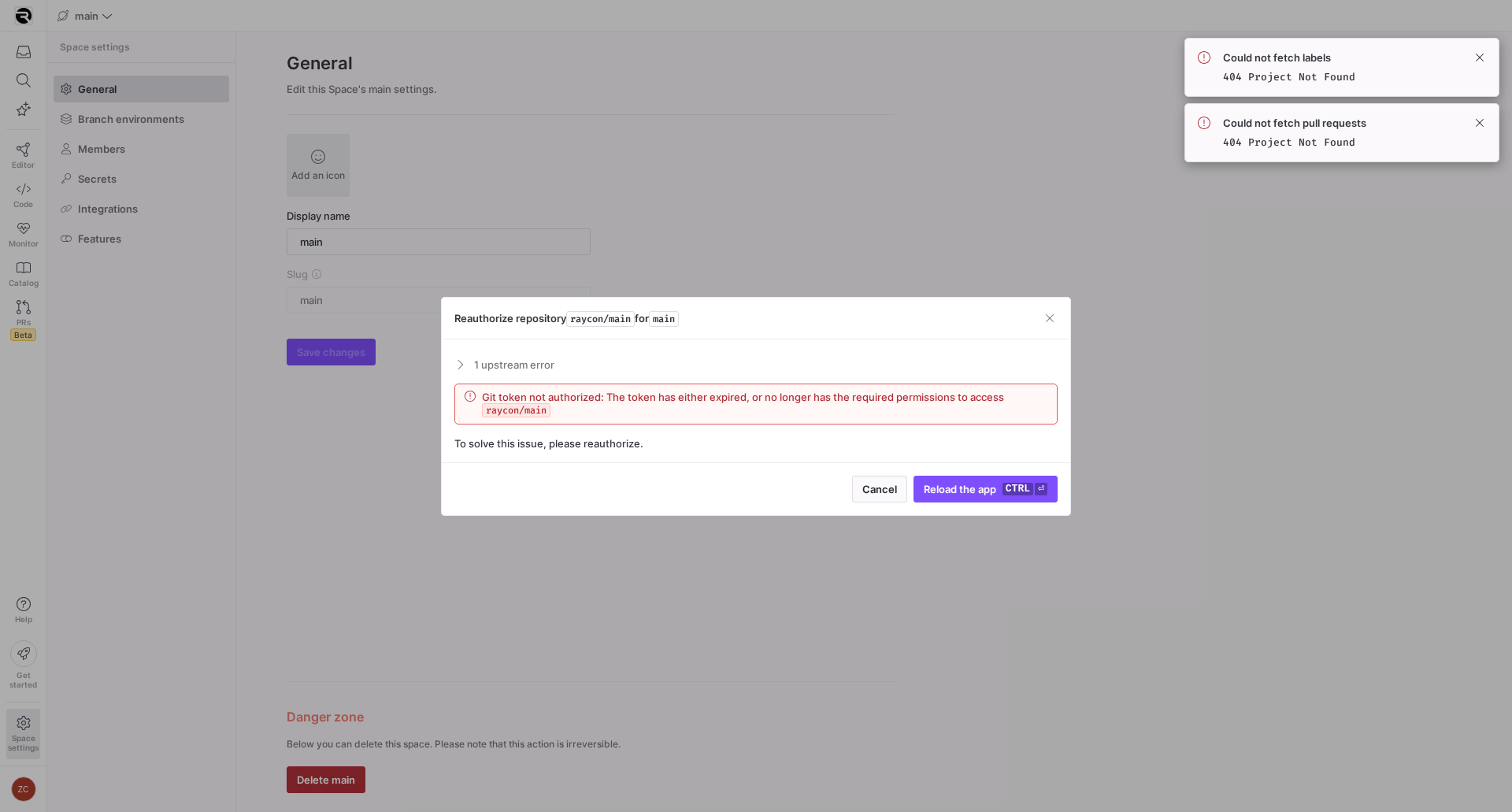
click at [220, 173] on div at bounding box center [756, 406] width 1512 height 812
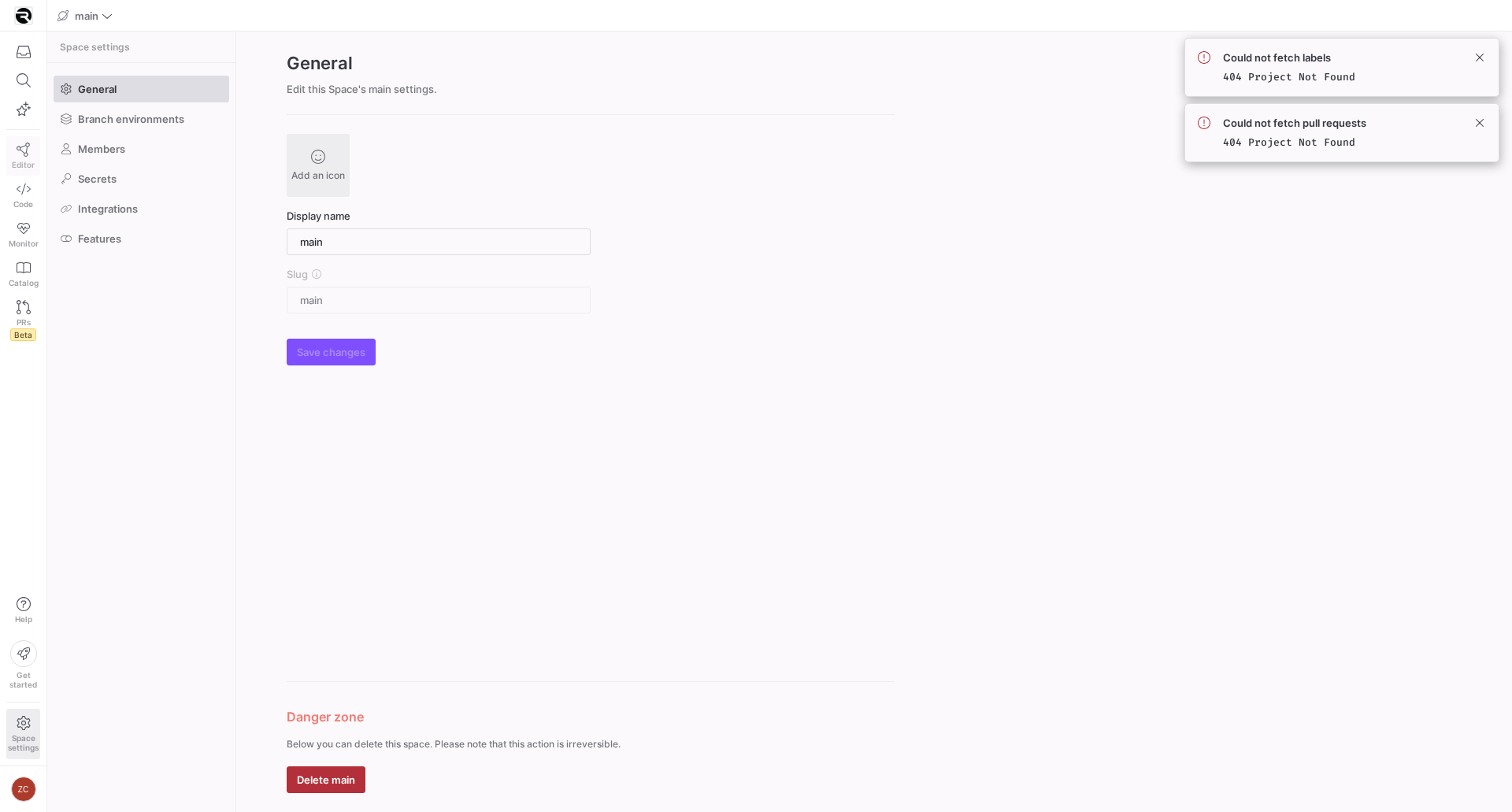
click at [16, 155] on icon at bounding box center [23, 149] width 14 height 14
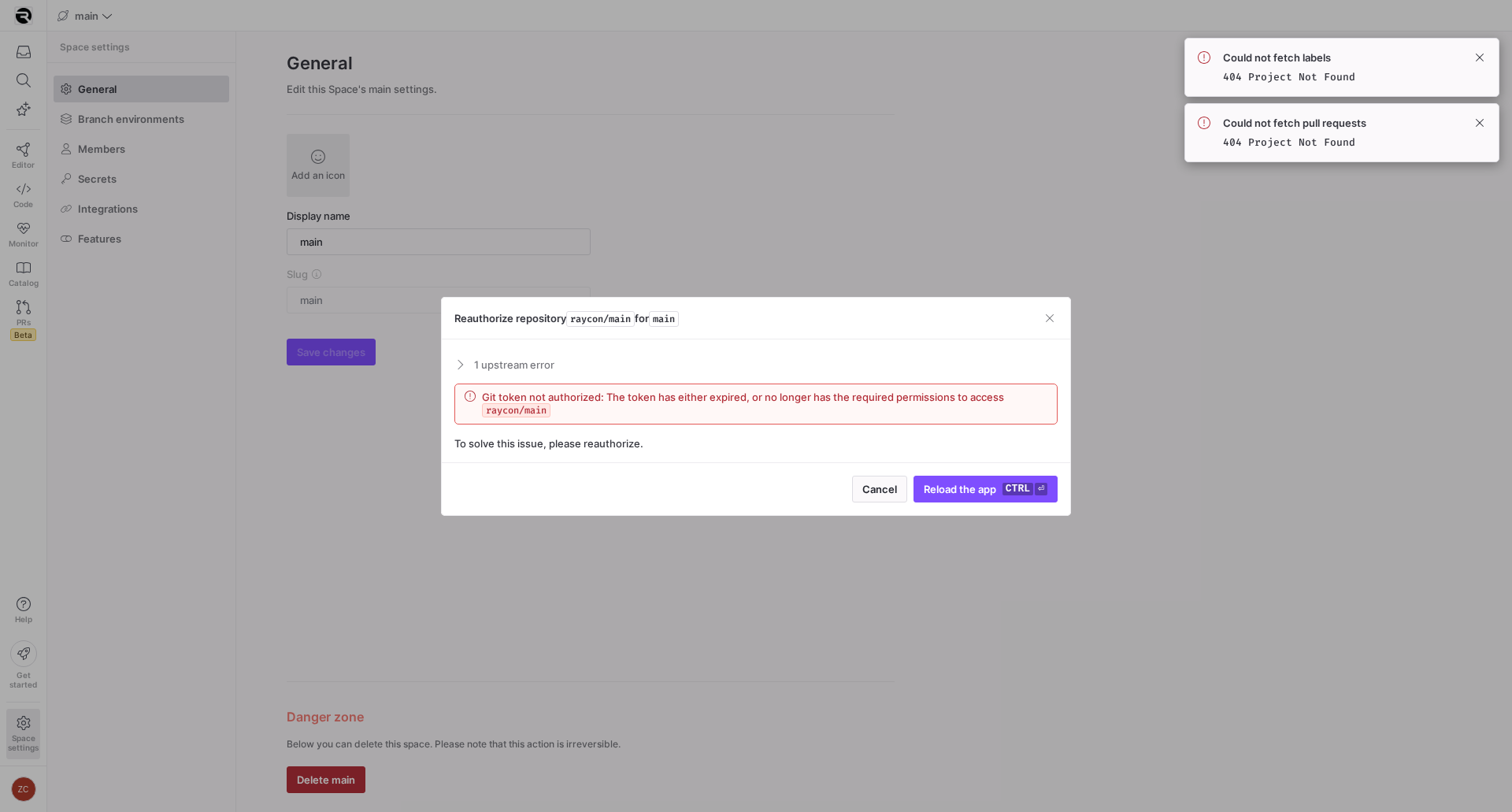
click at [1041, 311] on div "Reauthorize repository raycon/main for main" at bounding box center [755, 318] width 628 height 41
click at [1484, 51] on span at bounding box center [1479, 57] width 19 height 19
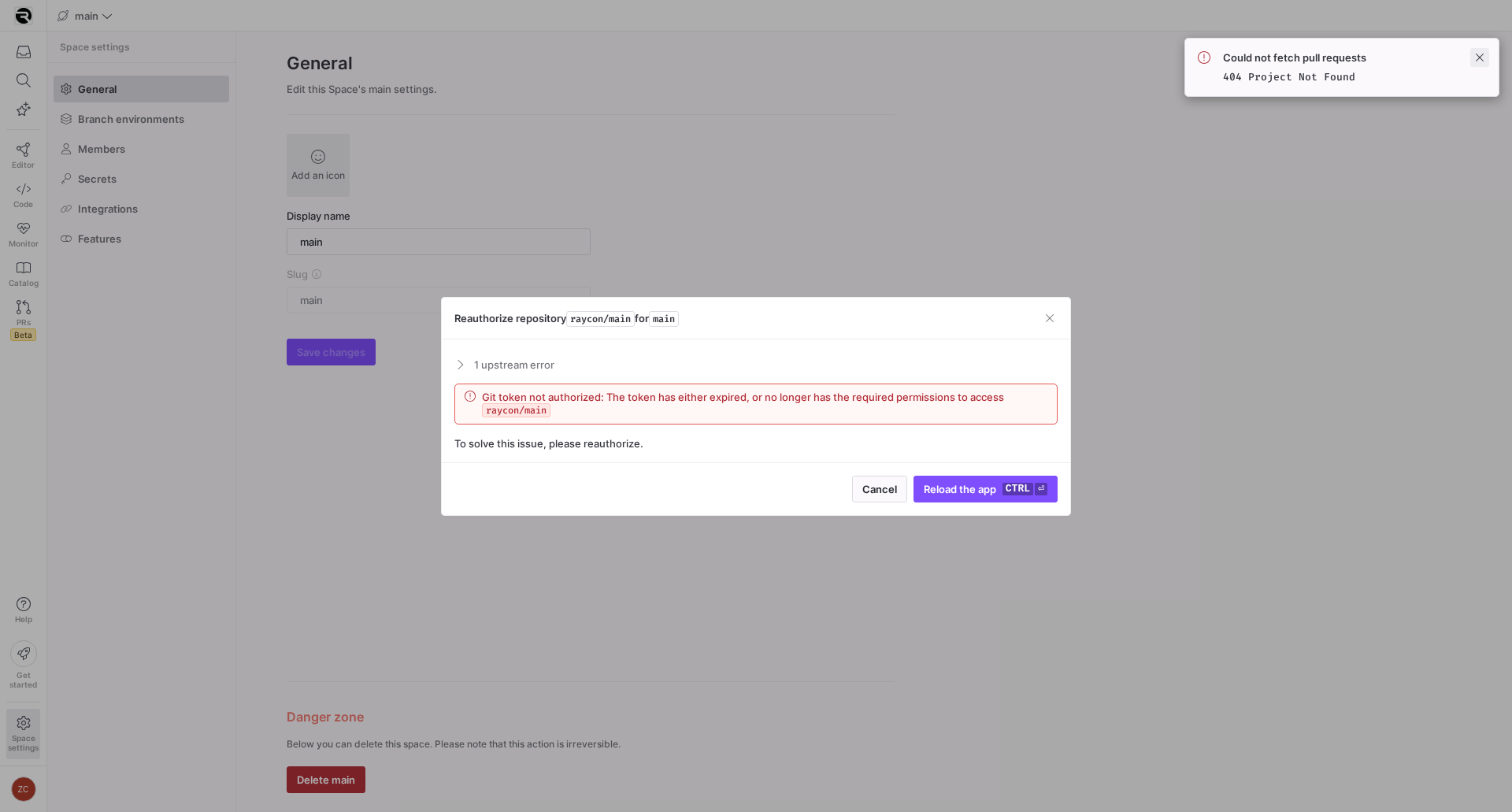
click at [1478, 61] on span at bounding box center [1479, 57] width 19 height 19
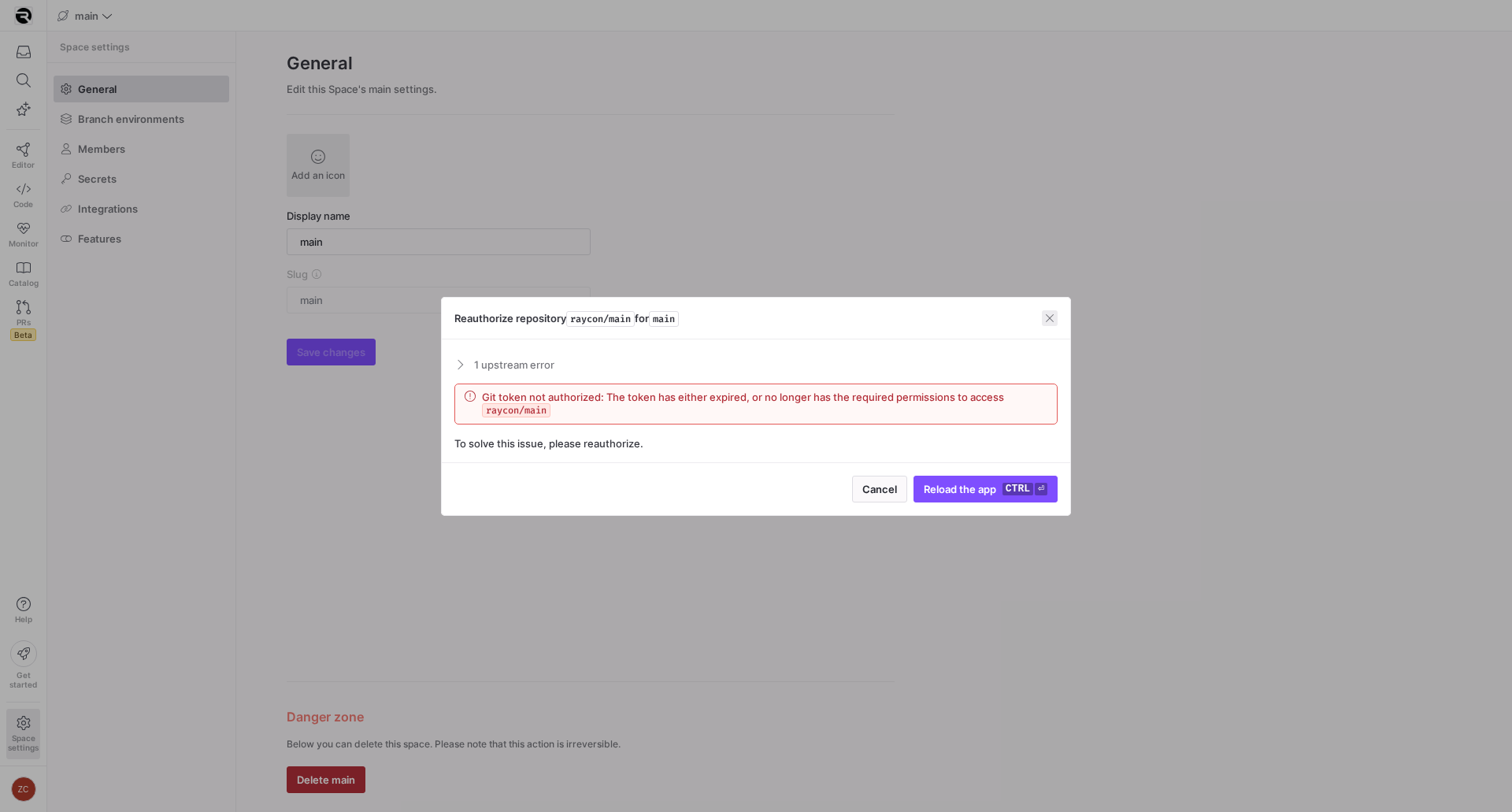
click at [1051, 315] on span "button" at bounding box center [1049, 318] width 15 height 15
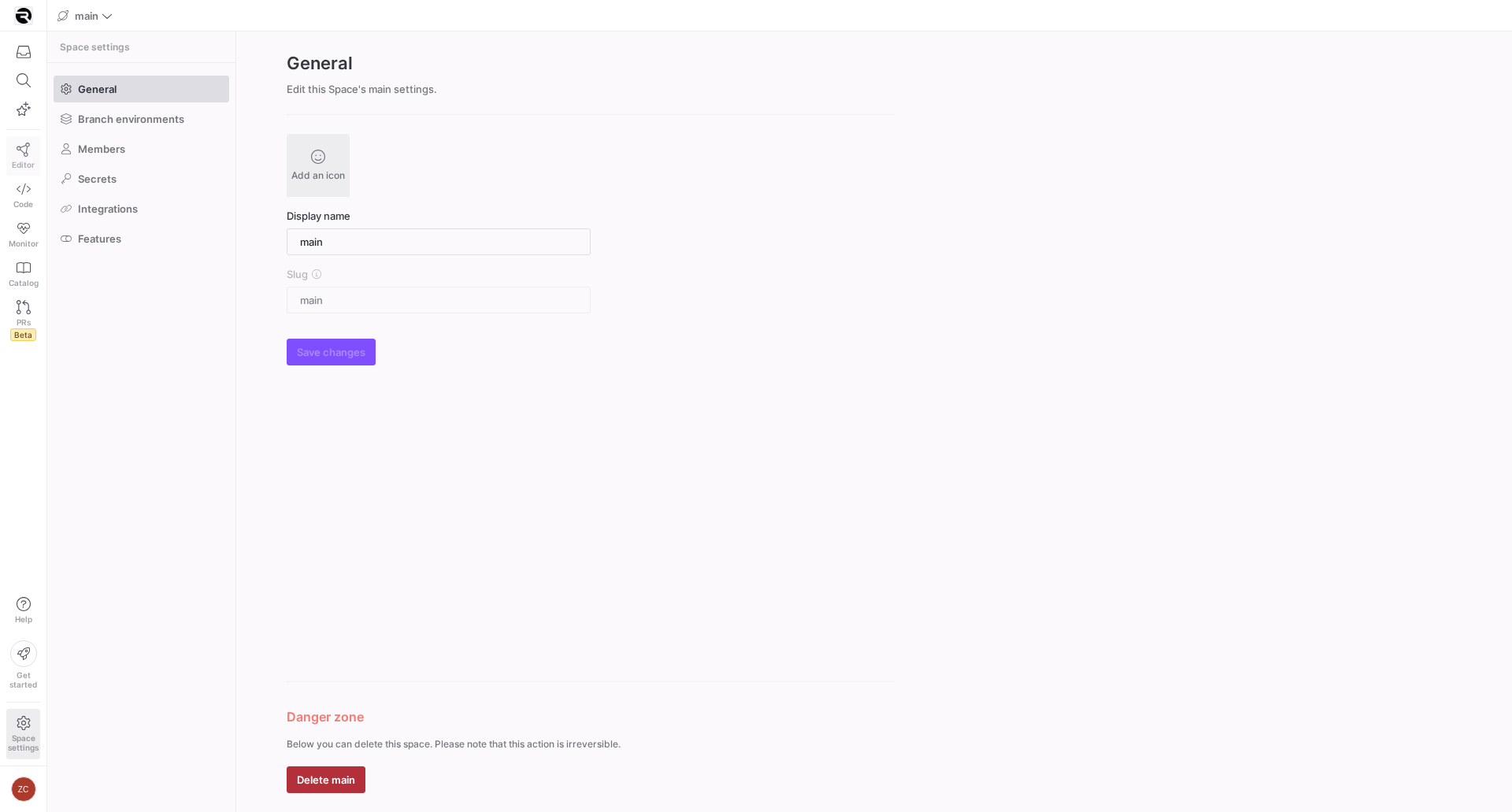
click at [21, 152] on icon at bounding box center [23, 149] width 14 height 14
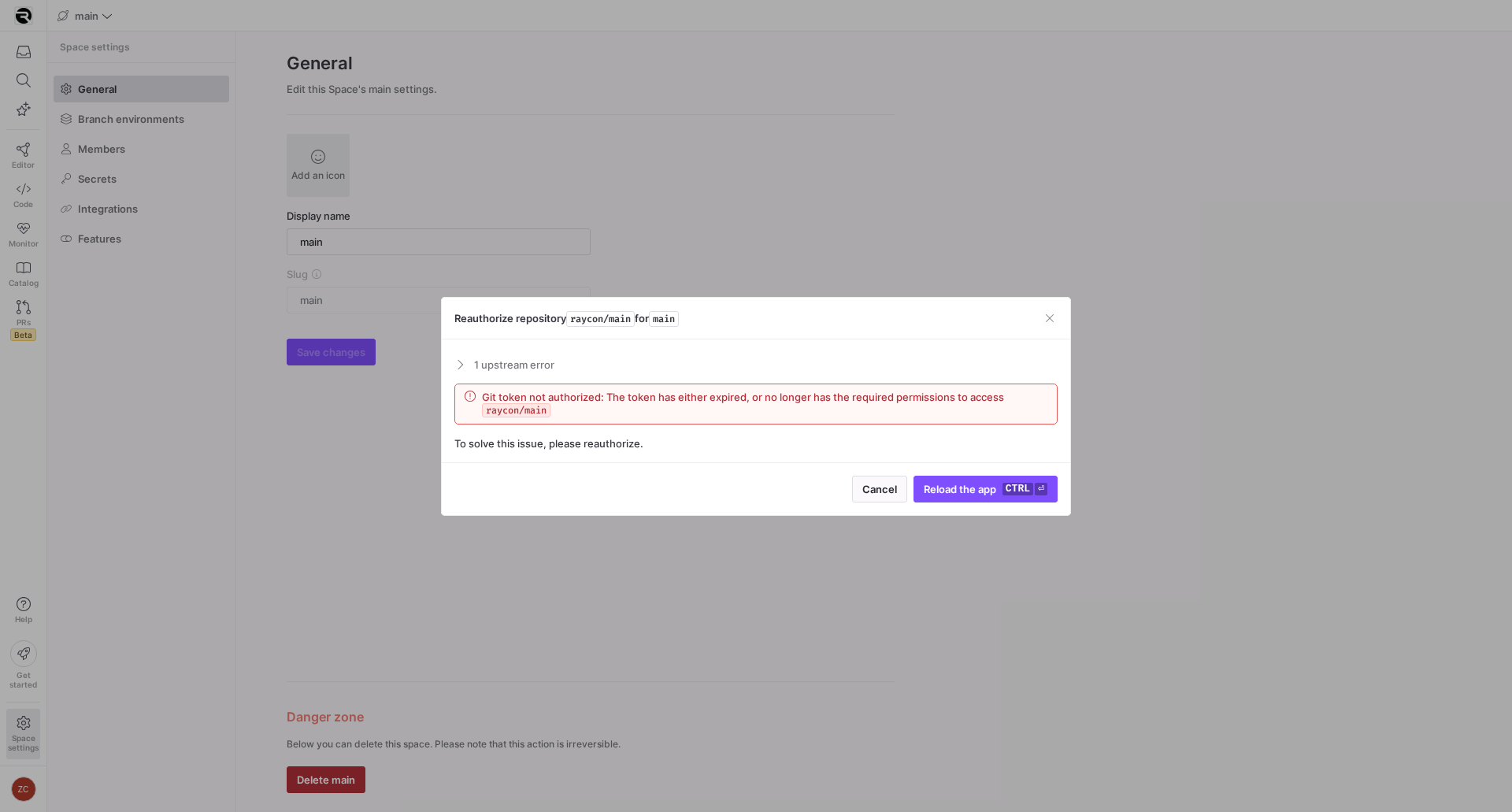
click at [613, 451] on div "1 upstream error Failed to clone repository "[URL][DOMAIN_NAME]" The project yo…" at bounding box center [755, 401] width 628 height 123
click at [463, 357] on mat-expansion-panel-header "1 upstream error" at bounding box center [756, 364] width 603 height 25
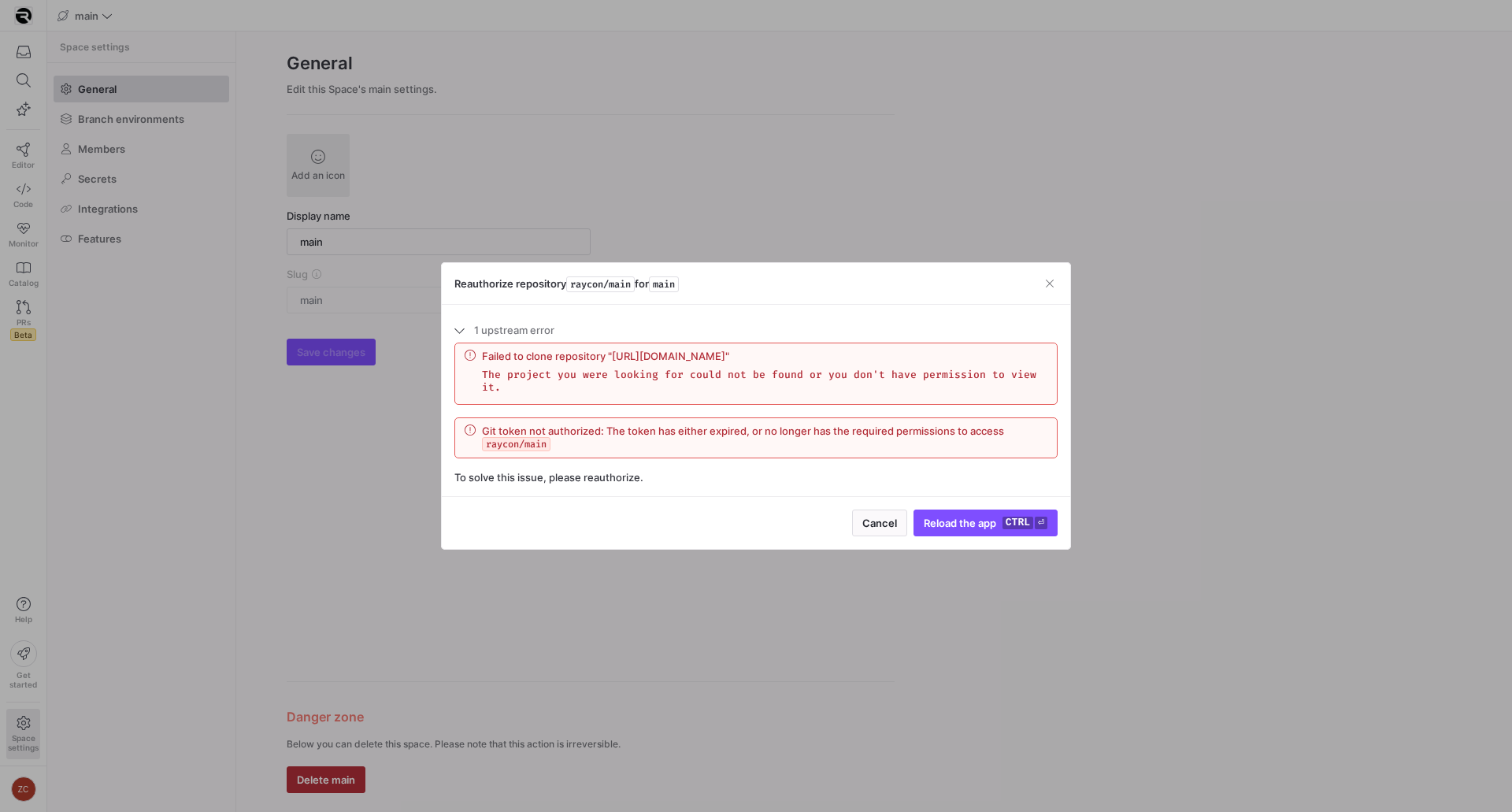
click at [618, 400] on div "Failed to clone repository "[URL][DOMAIN_NAME]" The project you were looking fo…" at bounding box center [756, 374] width 601 height 61
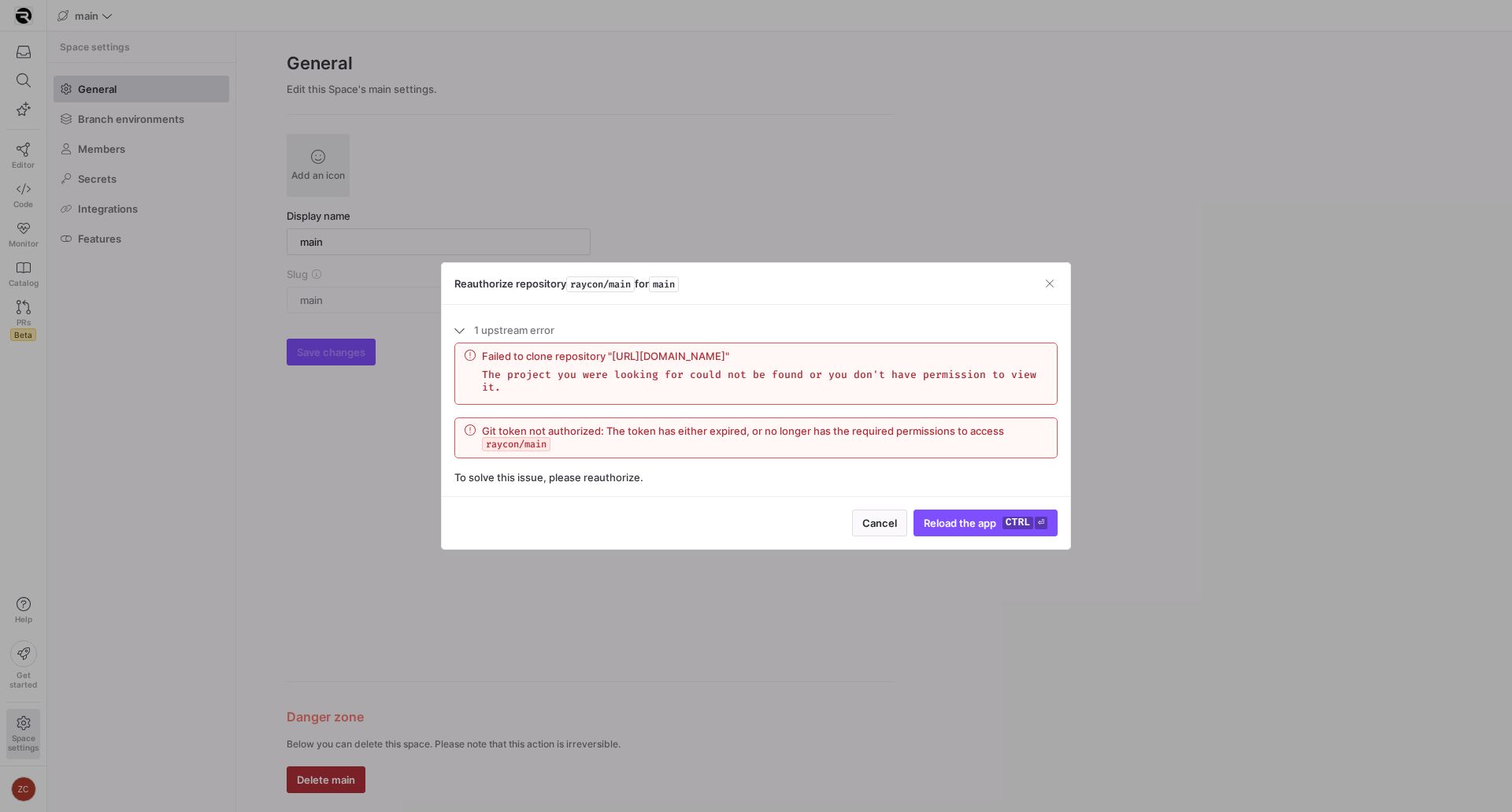
click at [618, 400] on div "Failed to clone repository "[URL][DOMAIN_NAME]" The project you were looking fo…" at bounding box center [756, 374] width 601 height 61
